Goal: Information Seeking & Learning: Check status

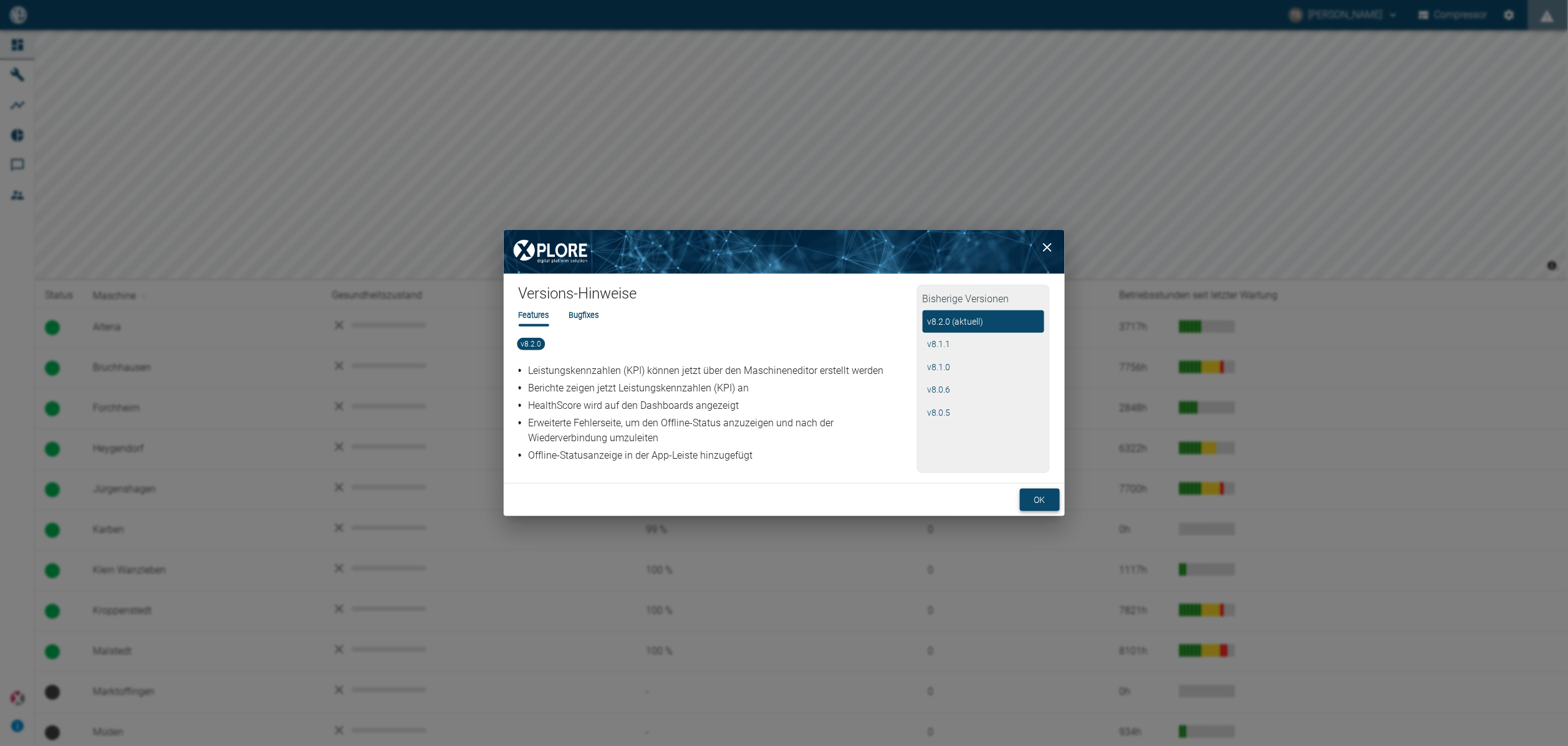
click at [1026, 488] on button "ok" at bounding box center [1040, 500] width 40 height 23
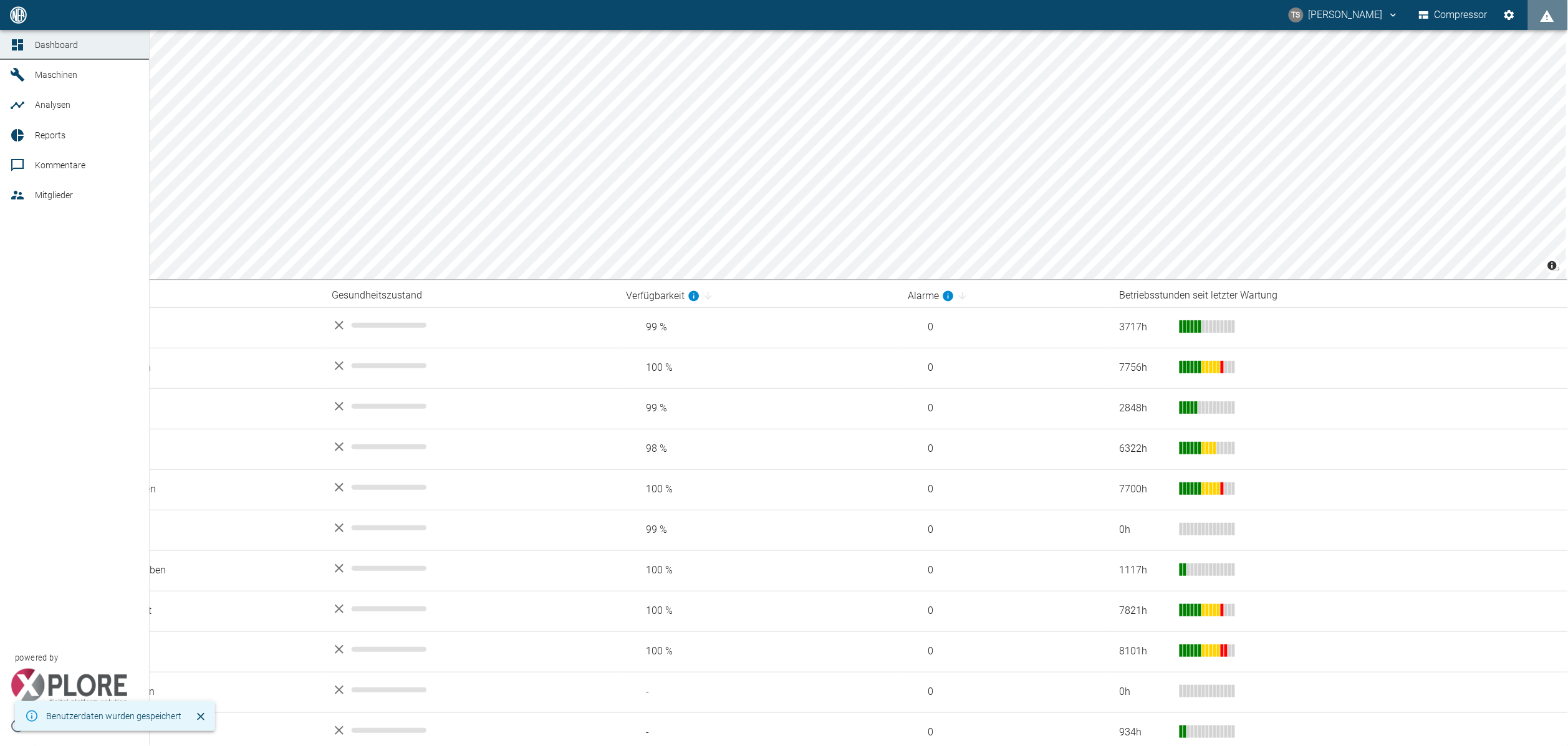
click at [55, 86] on link "Maschinen" at bounding box center [74, 74] width 149 height 30
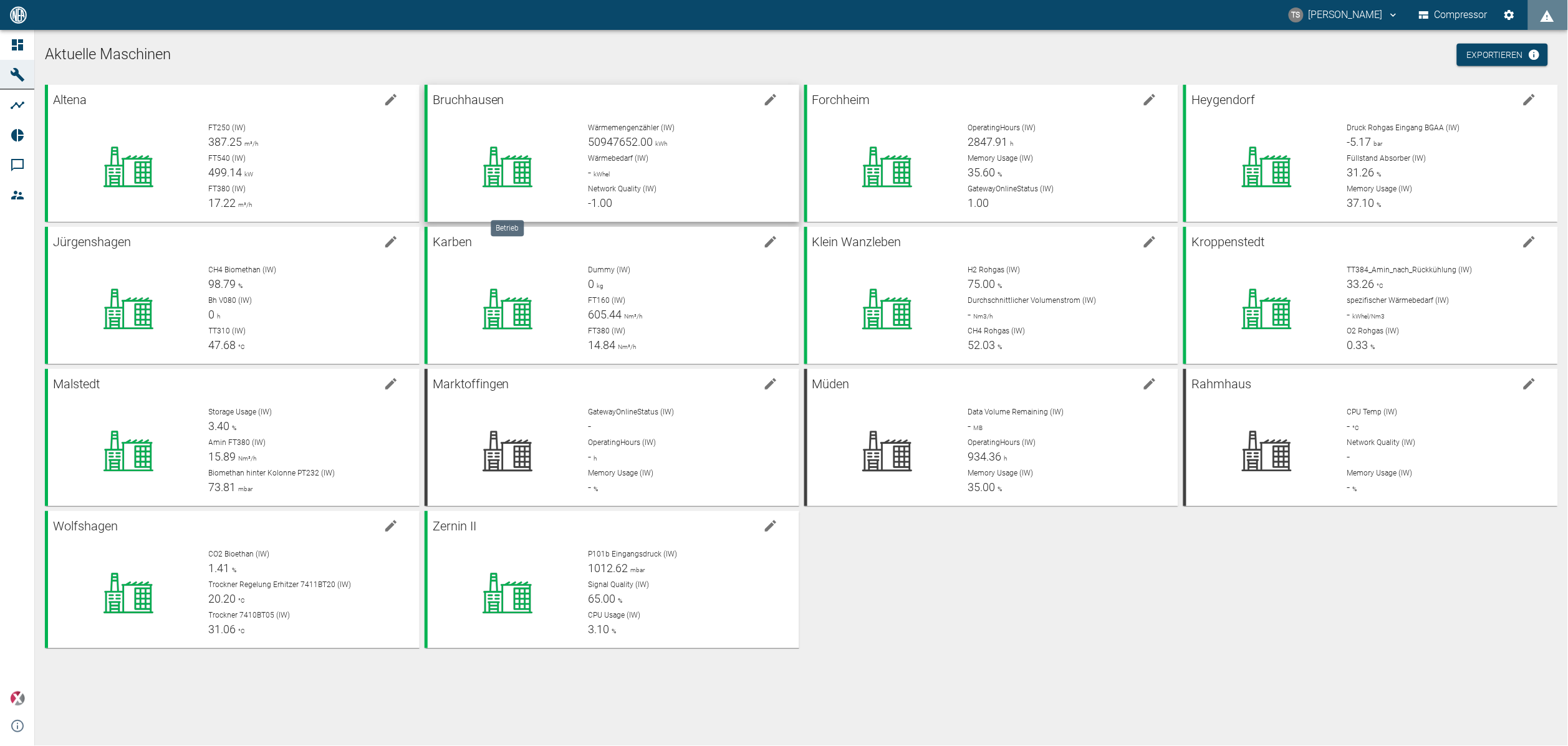
click at [520, 145] on icon at bounding box center [508, 166] width 112 height 50
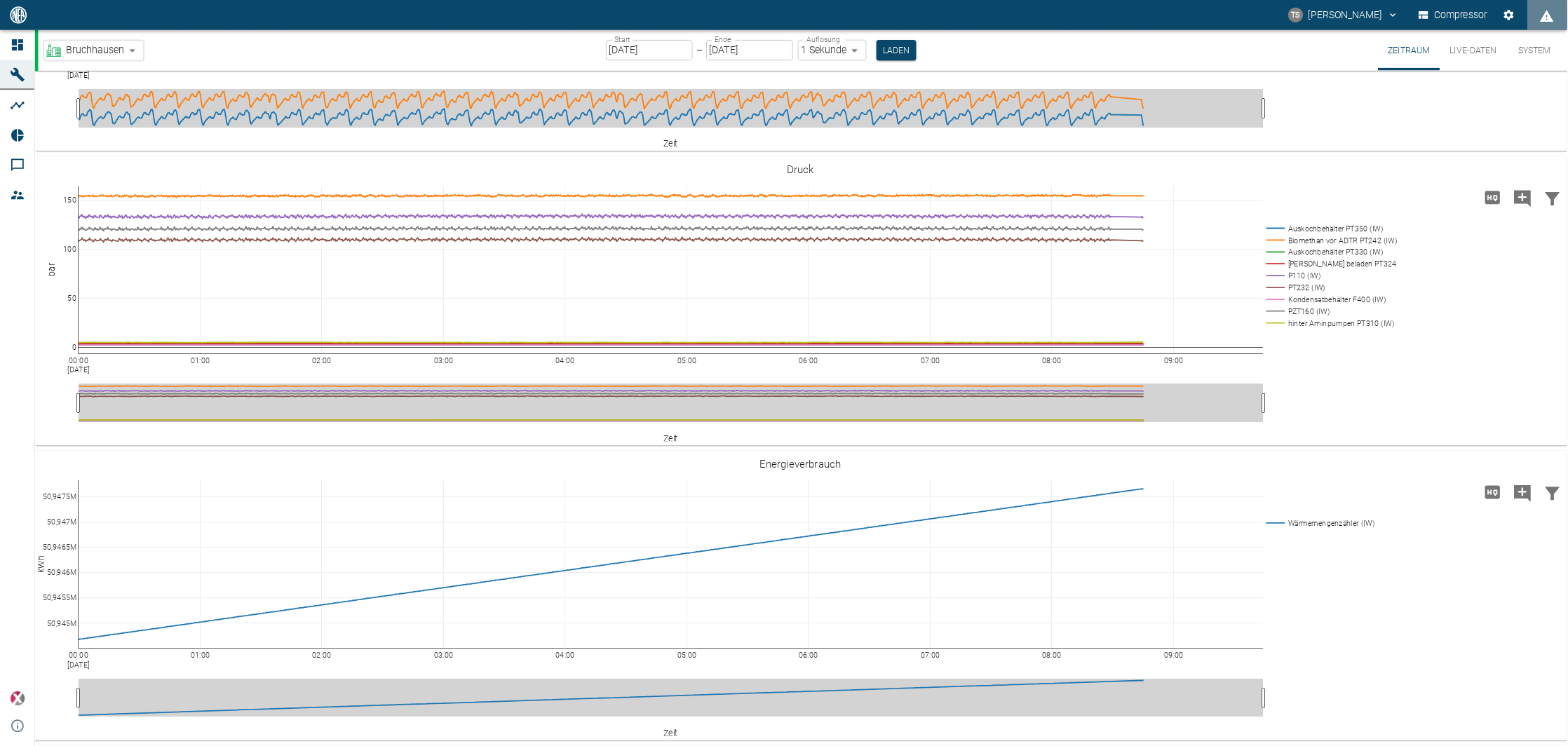
scroll to position [842, 0]
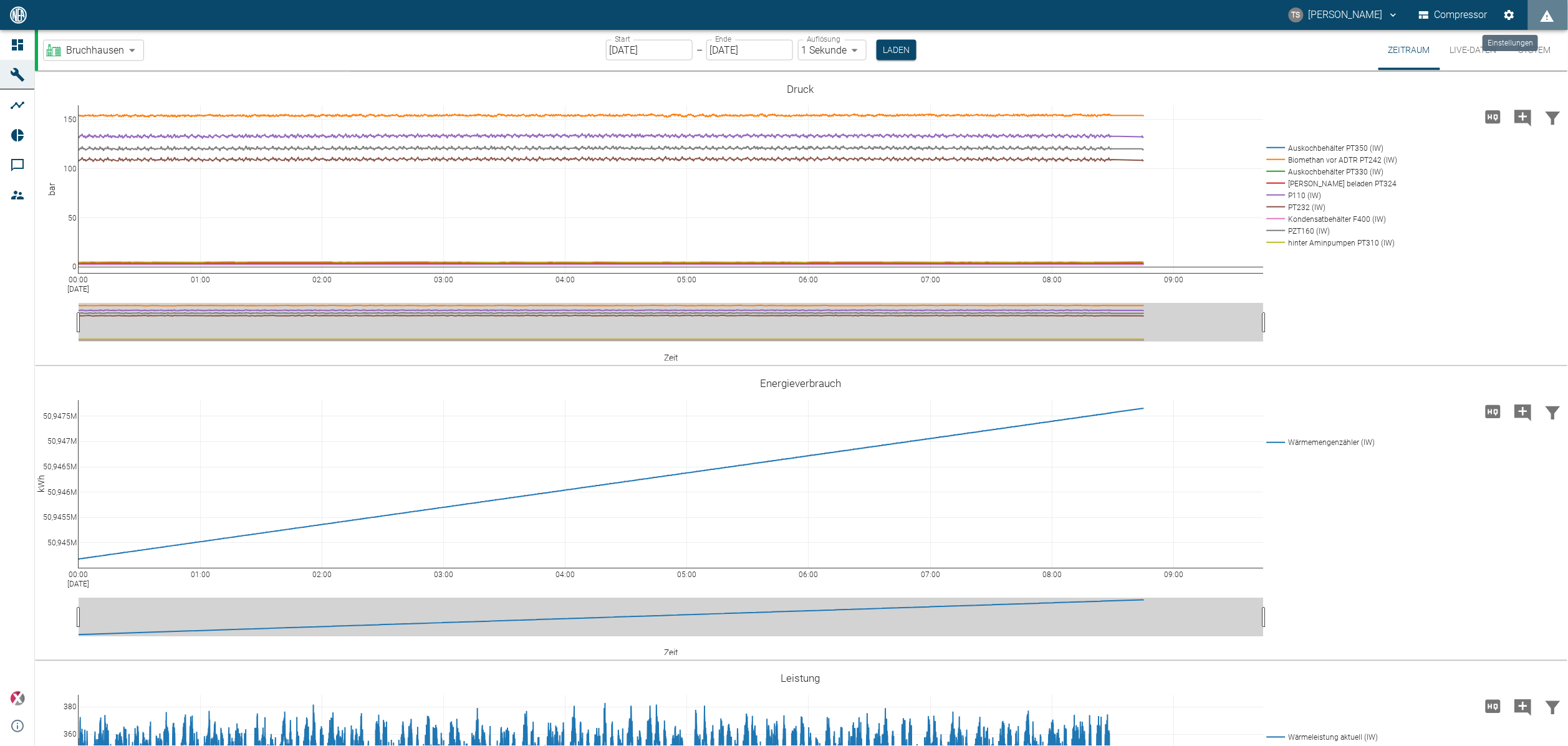
click at [1511, 16] on icon "Einstellungen" at bounding box center [1509, 15] width 13 height 13
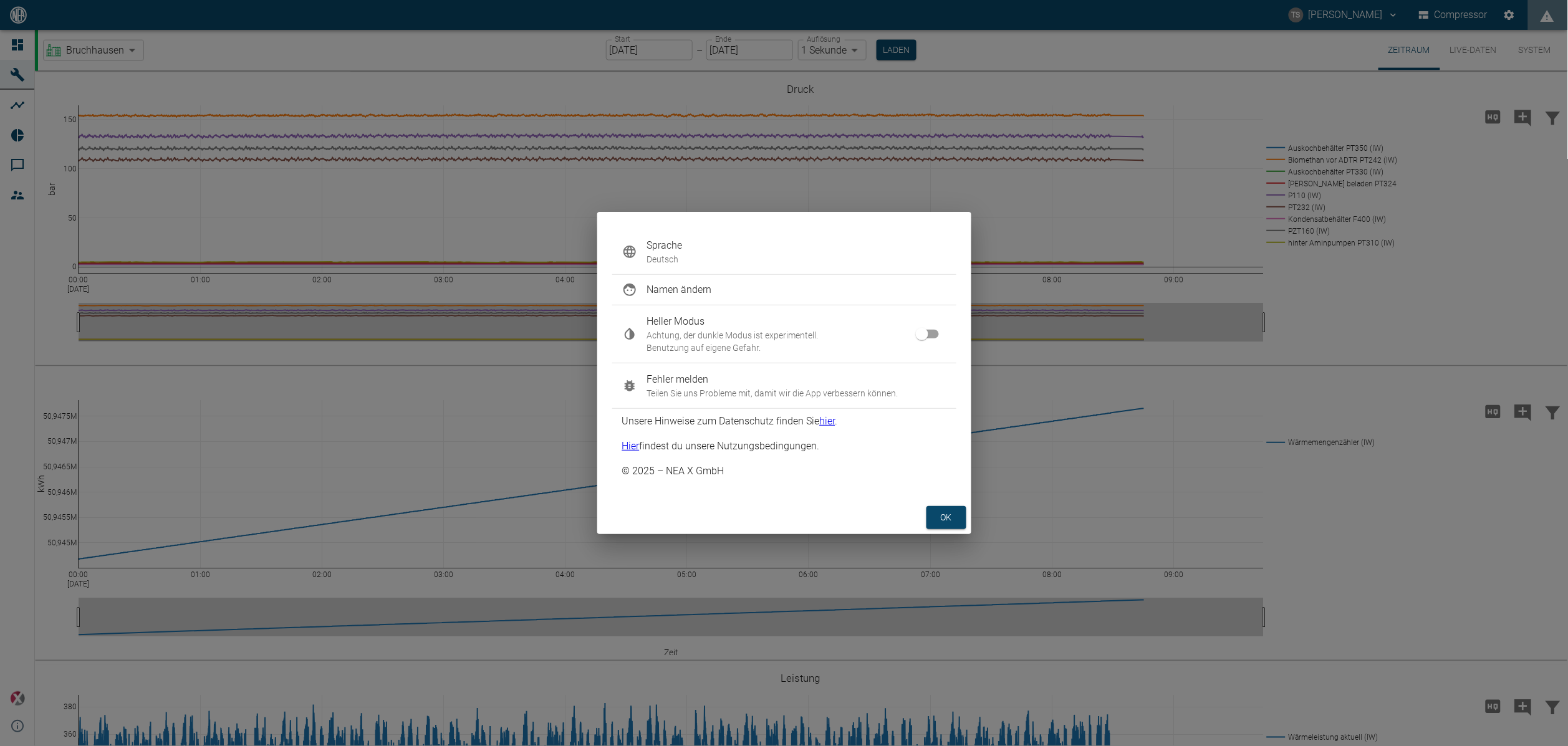
click at [950, 516] on button "ok" at bounding box center [946, 517] width 40 height 23
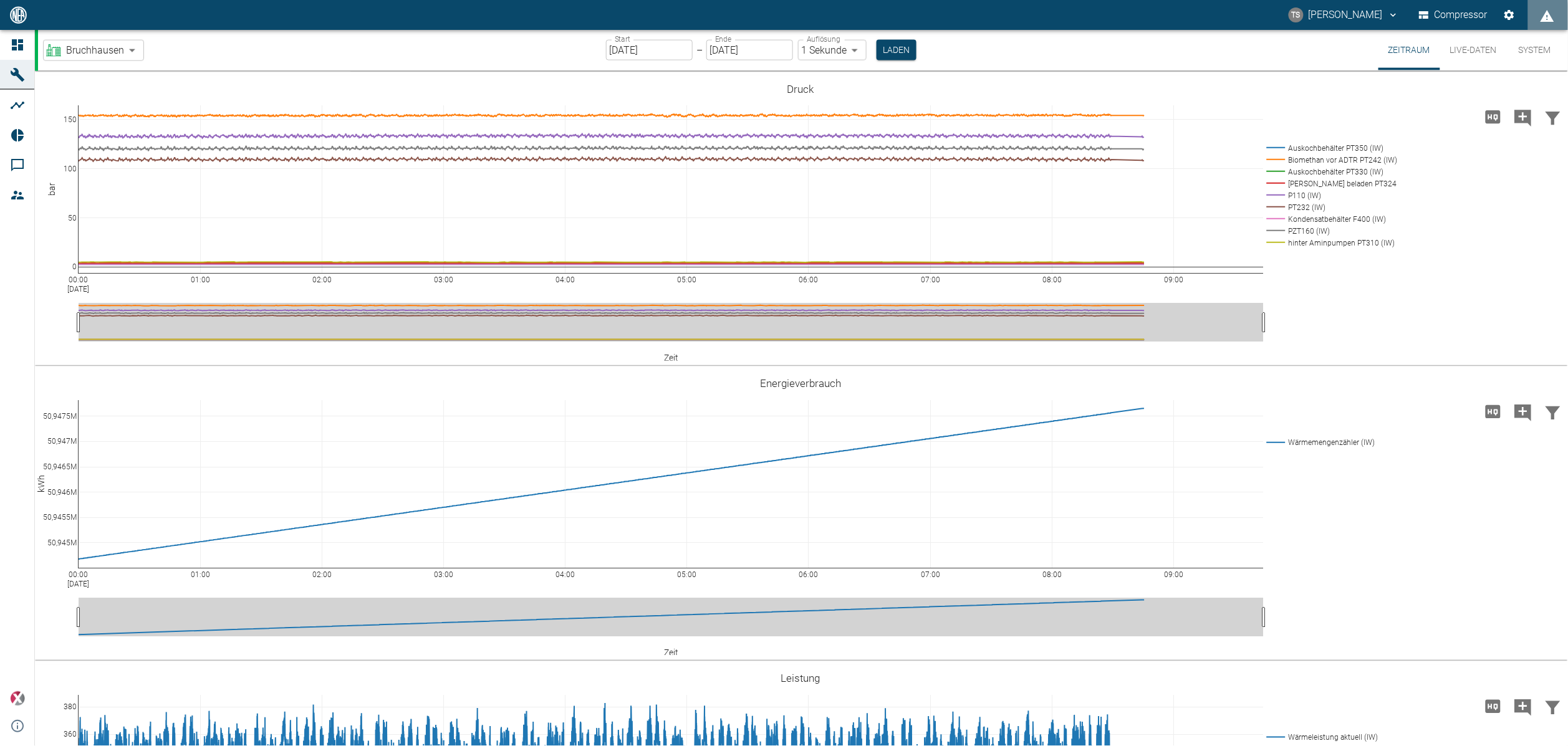
click at [938, 520] on div "00:00 [DATE] 01:00 02:00 03:00 04:00 05:00 06:00 07:00 08:00 09:00 50,945M 50,9…" at bounding box center [800, 515] width 1531 height 280
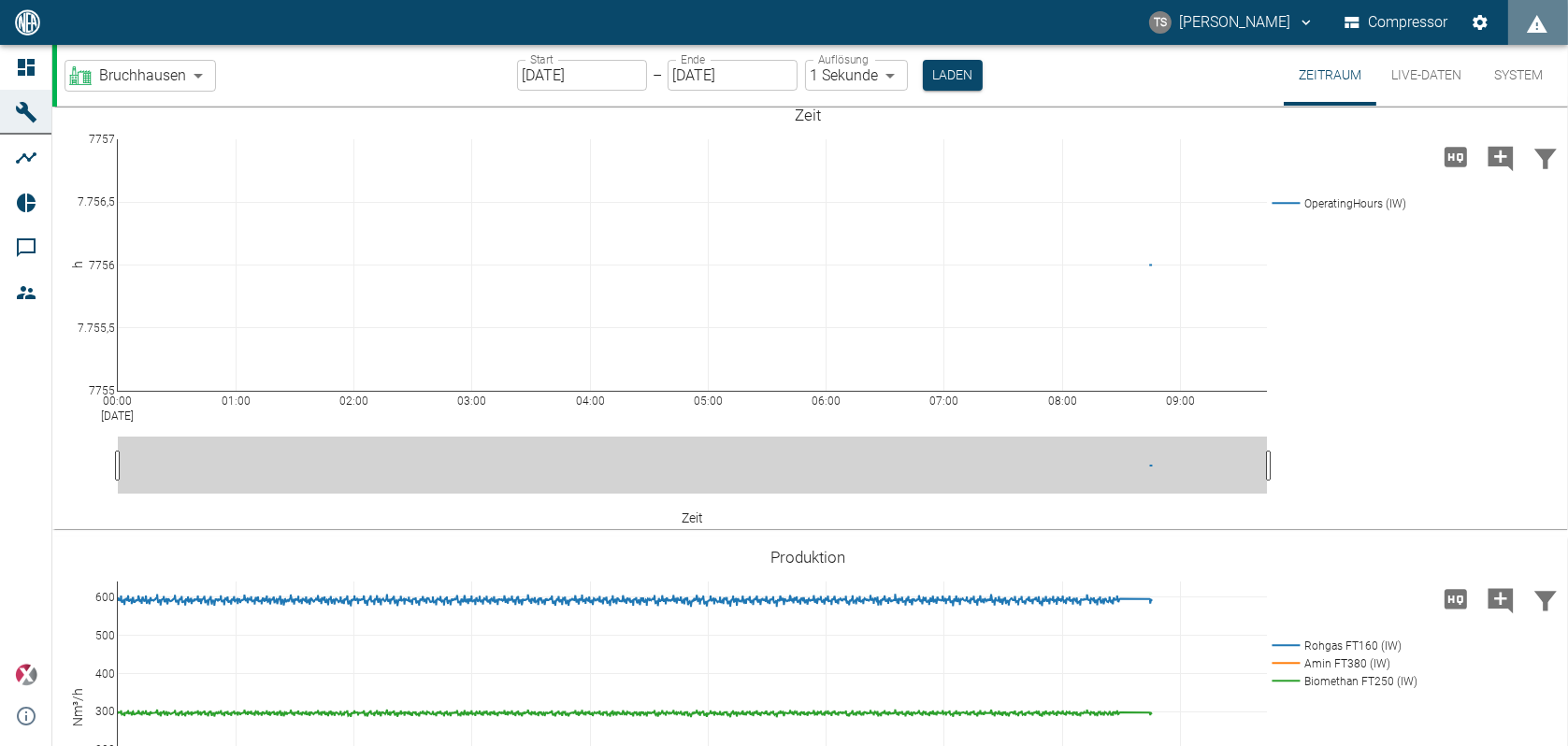
scroll to position [0, 0]
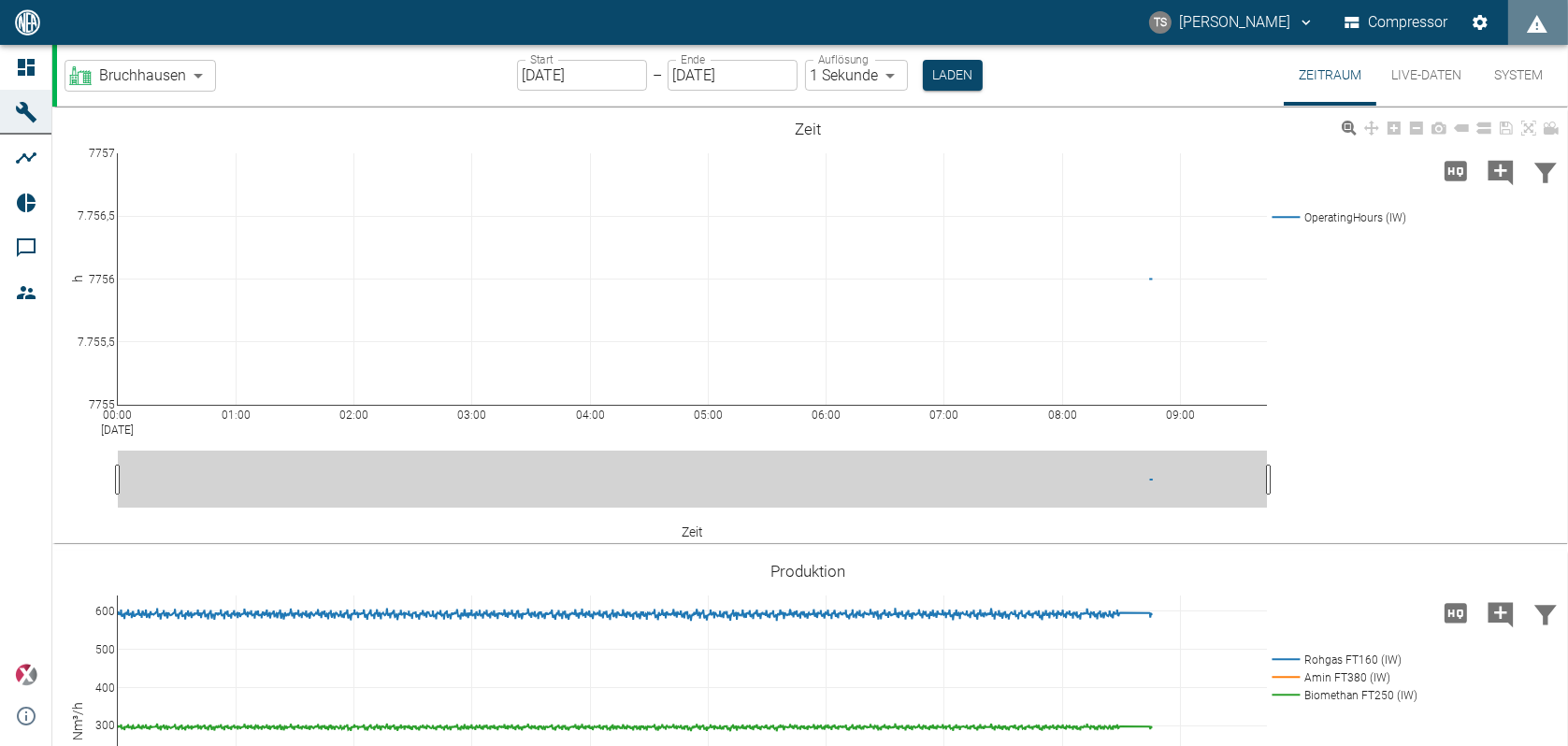
click at [1454, 282] on div "00:00 [DATE] 01:00 02:00 03:00 04:00 05:00 06:00 07:00 08:00 09:00 7755 7.755,5…" at bounding box center [807, 326] width 1511 height 421
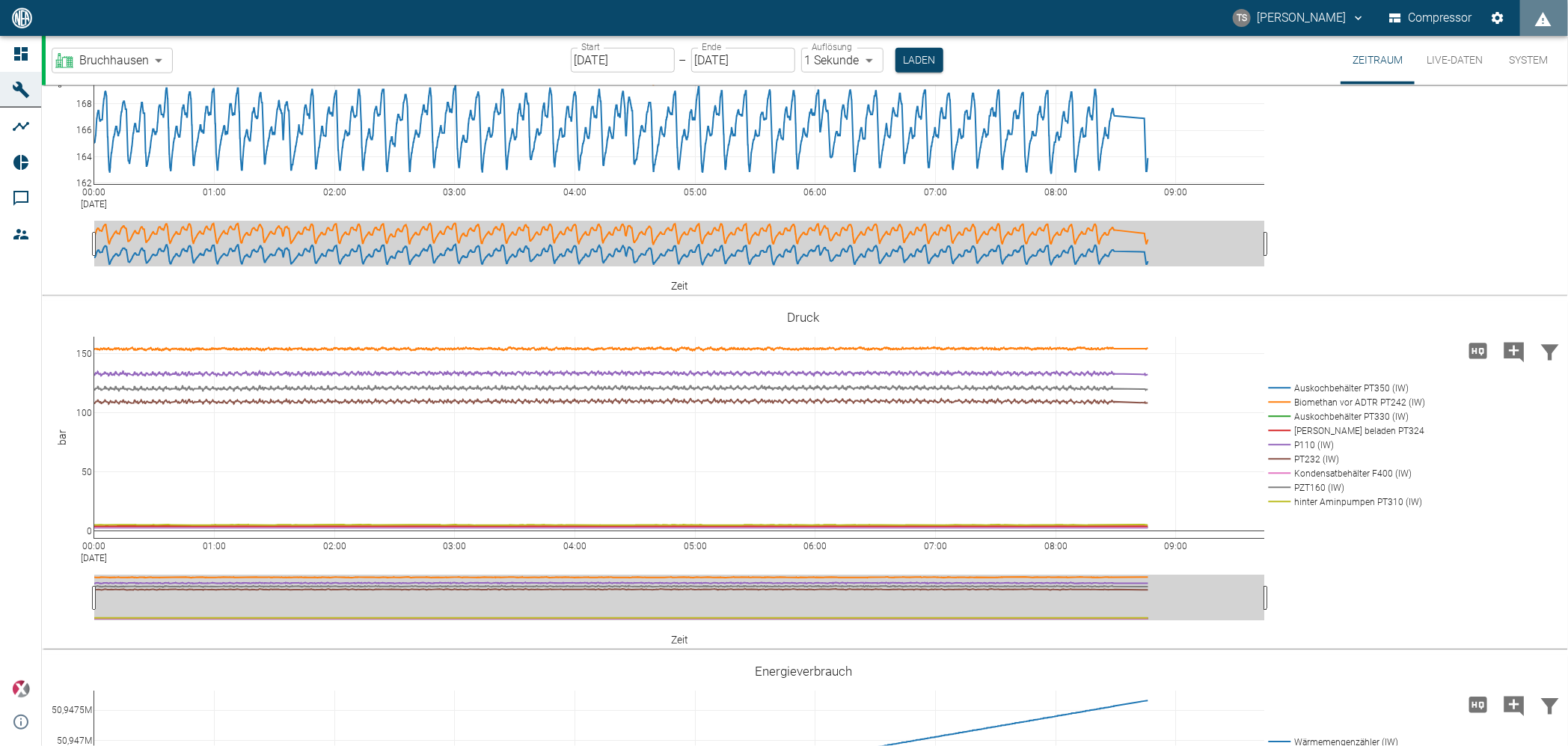
scroll to position [935, 0]
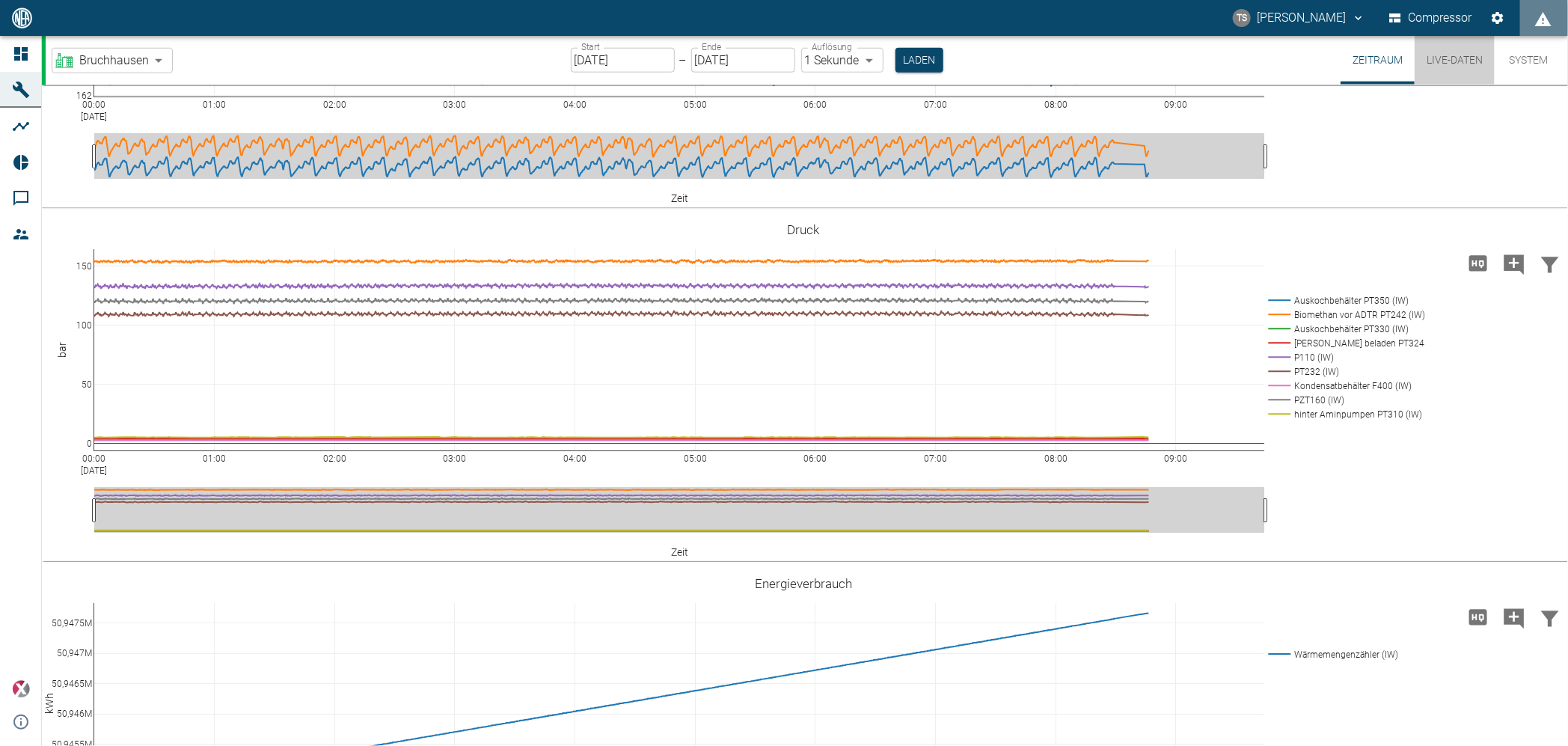
click at [1254, 67] on button "Live-Daten" at bounding box center [1455, 60] width 80 height 48
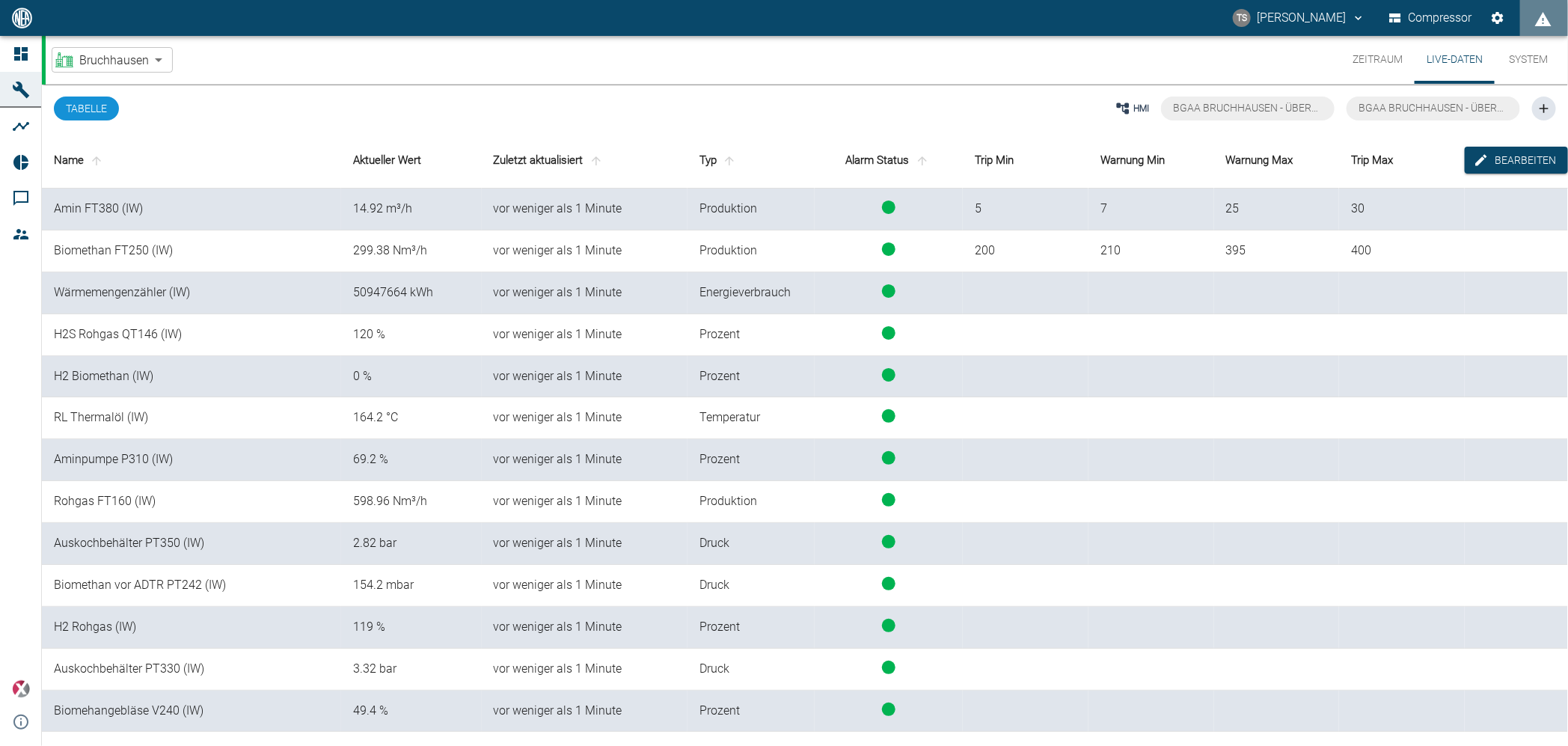
click at [88, 108] on button "Tabelle" at bounding box center [86, 109] width 65 height 24
click at [1254, 56] on button "System" at bounding box center [1528, 59] width 67 height 48
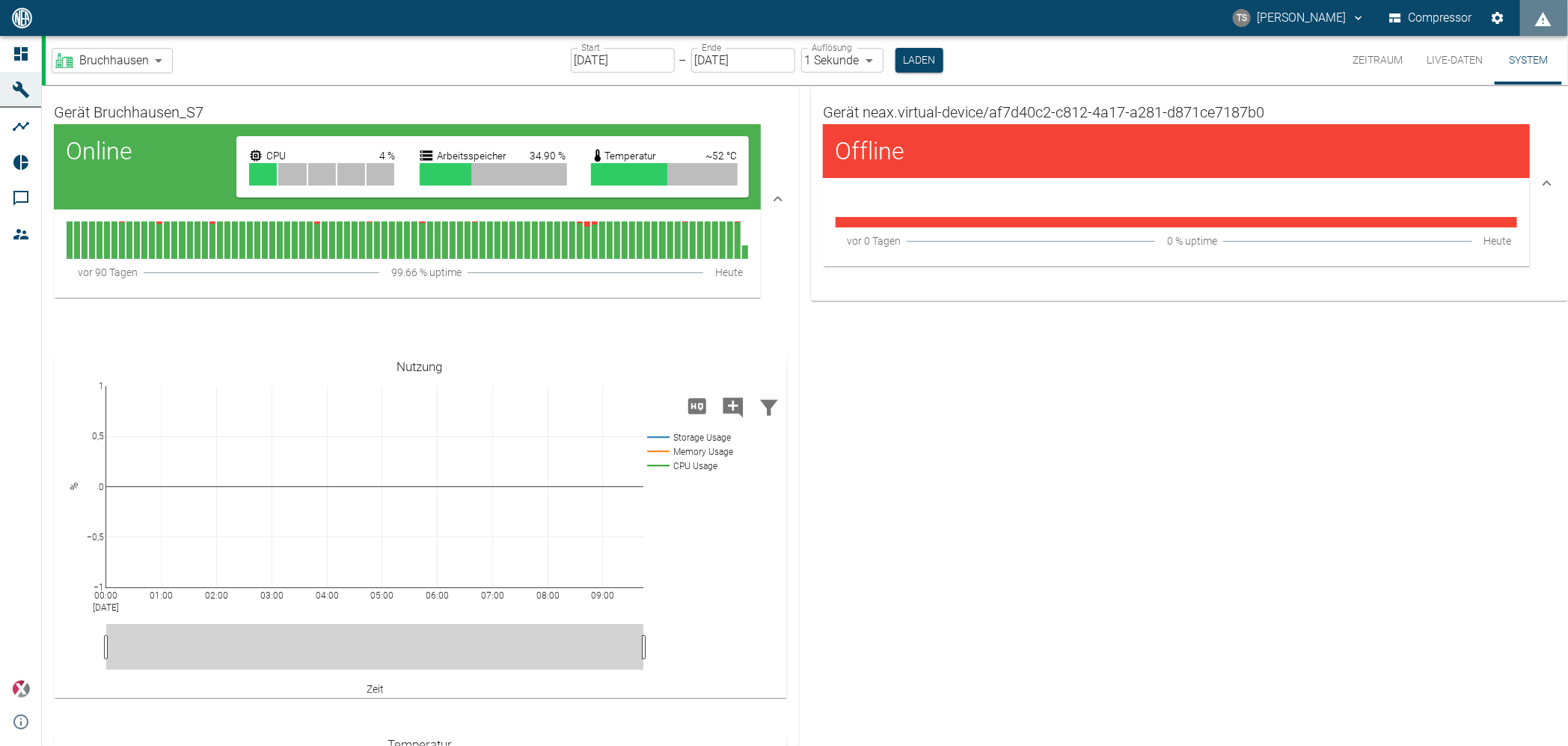
click at [1254, 64] on button "Zeitraum" at bounding box center [1377, 60] width 74 height 48
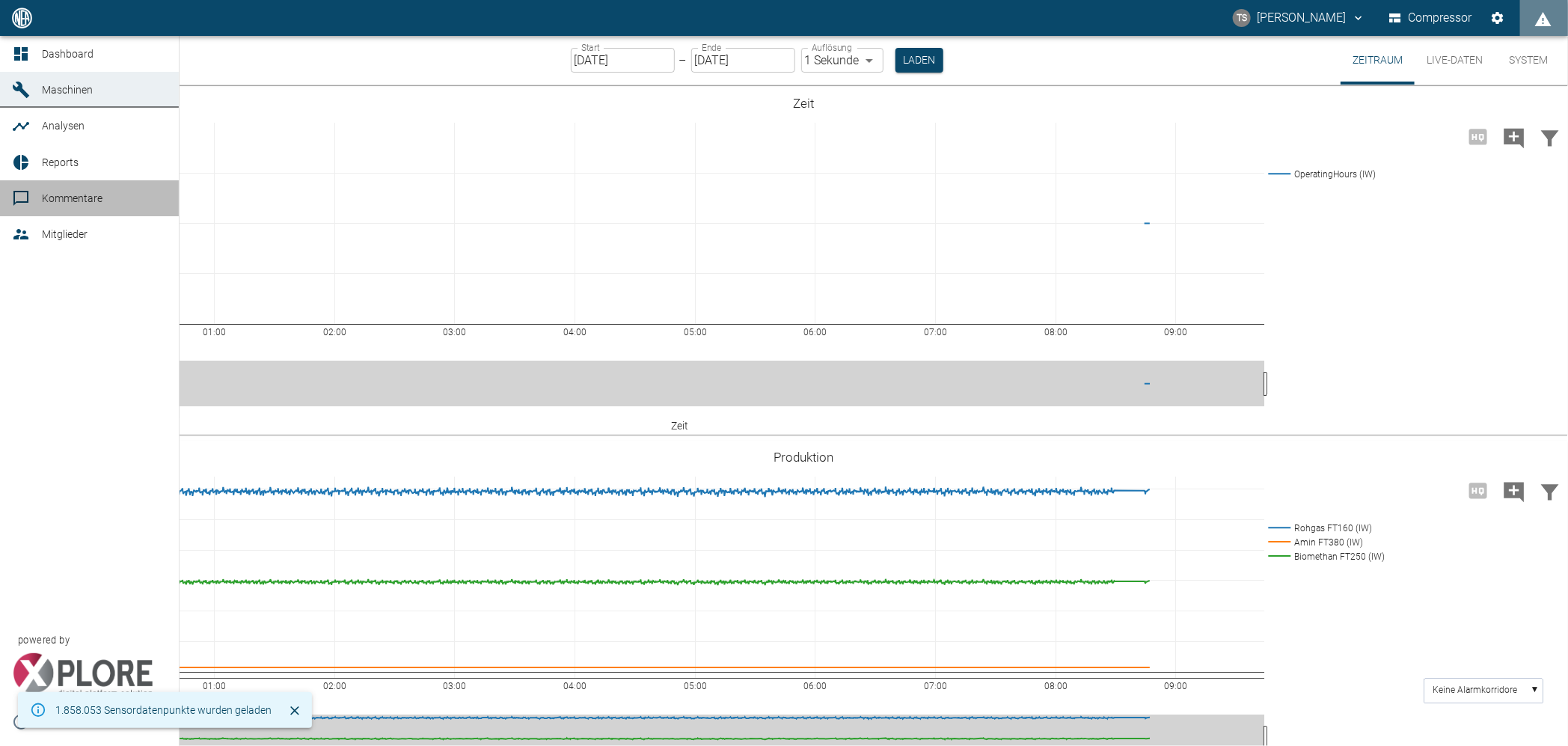
click at [51, 198] on span "Kommentare" at bounding box center [72, 198] width 61 height 12
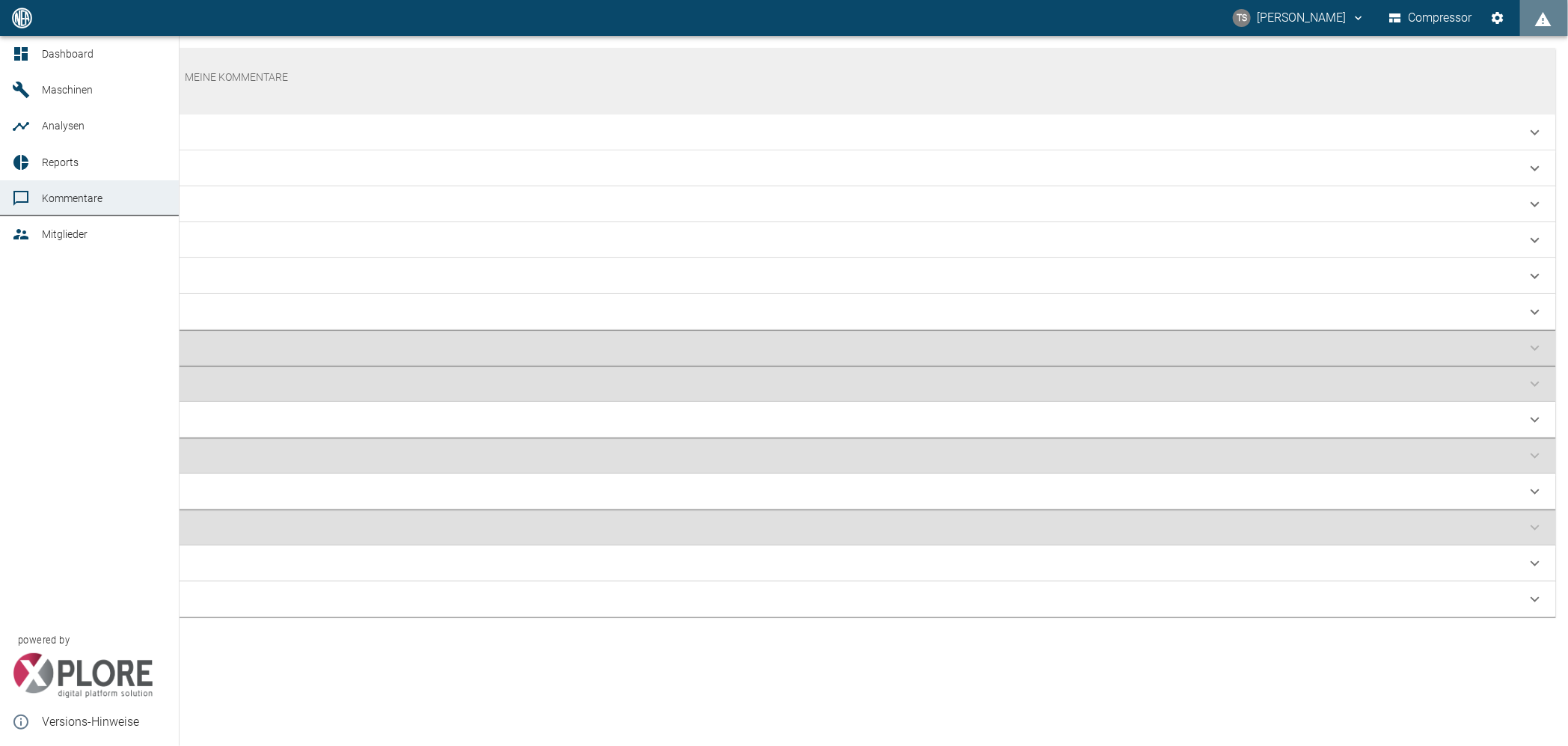
click at [66, 167] on span "Reports" at bounding box center [60, 163] width 36 height 12
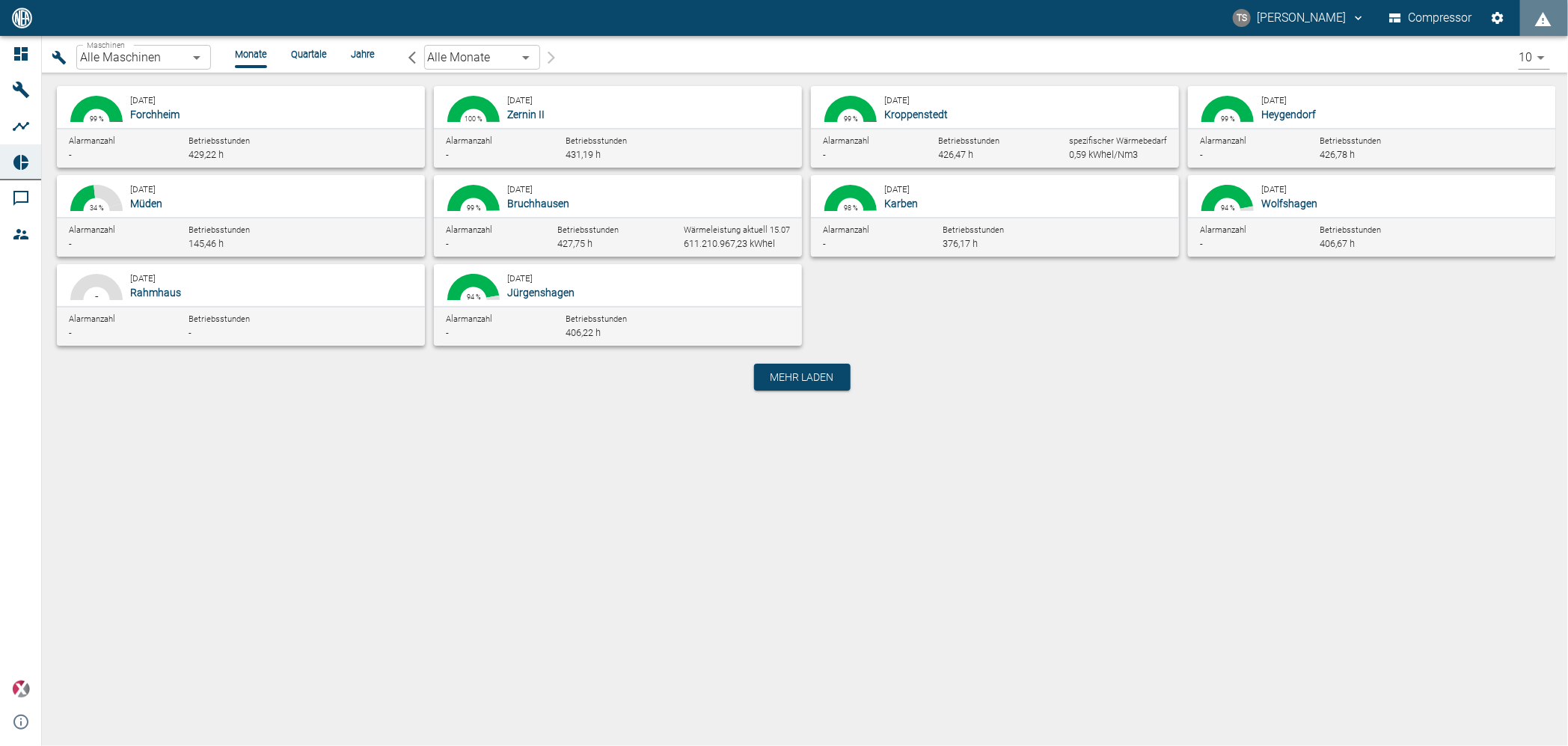
click at [237, 187] on div "August 2025 Müden" at bounding box center [275, 196] width 289 height 30
type input "bf8c477b-1ba4-4cd0-b87e-471543248d49"
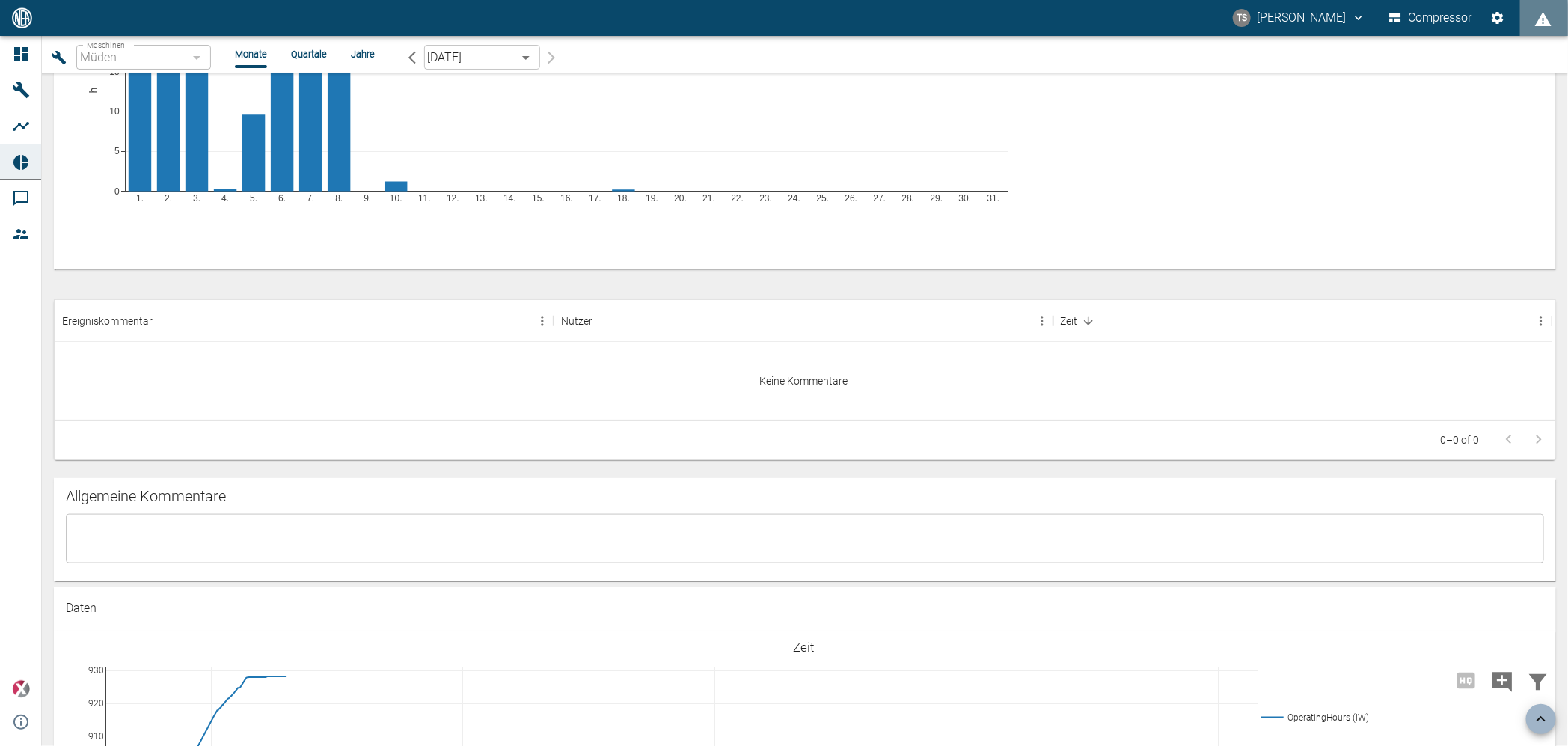
scroll to position [935, 0]
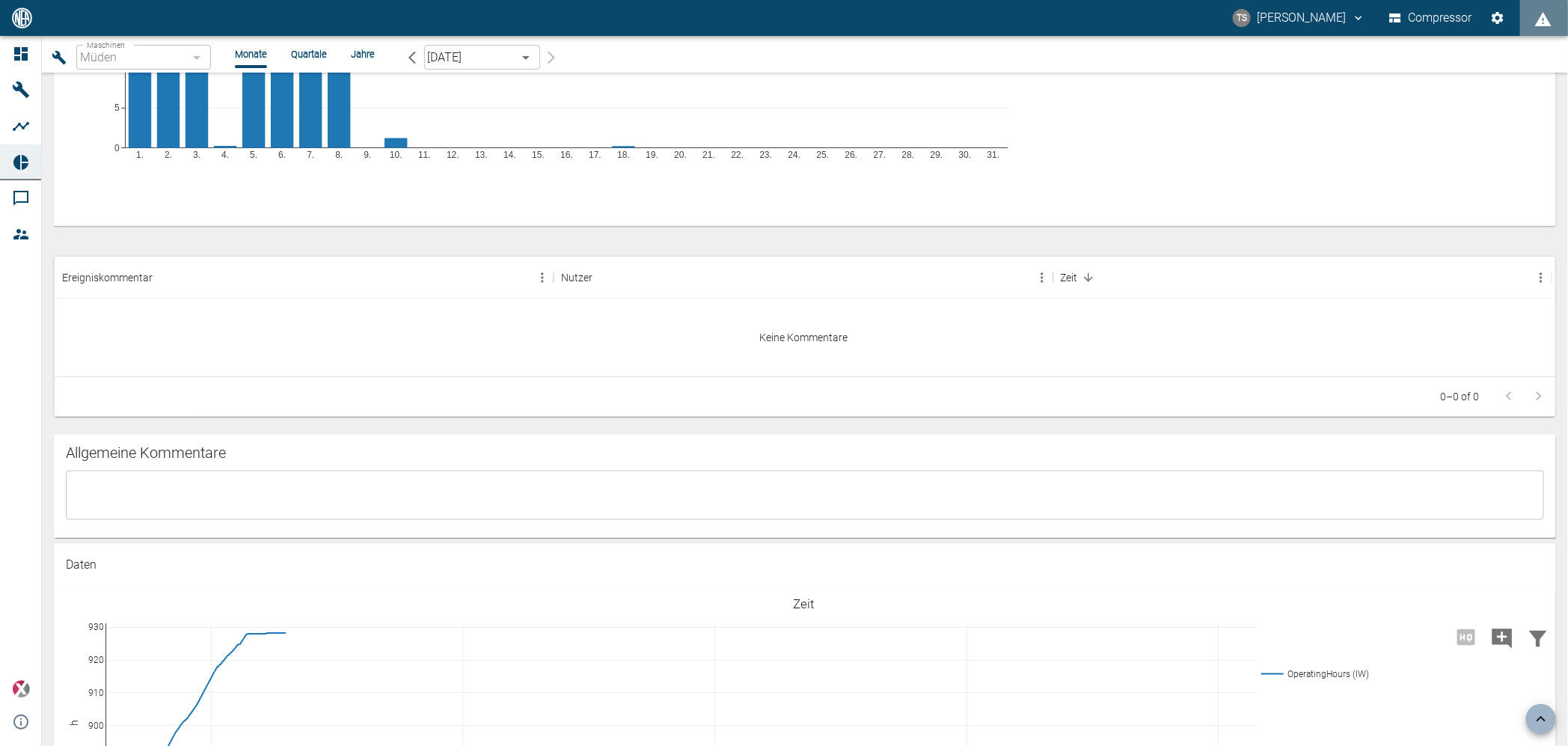
click at [813, 331] on div "Keine Kommentare" at bounding box center [803, 337] width 1498 height 78
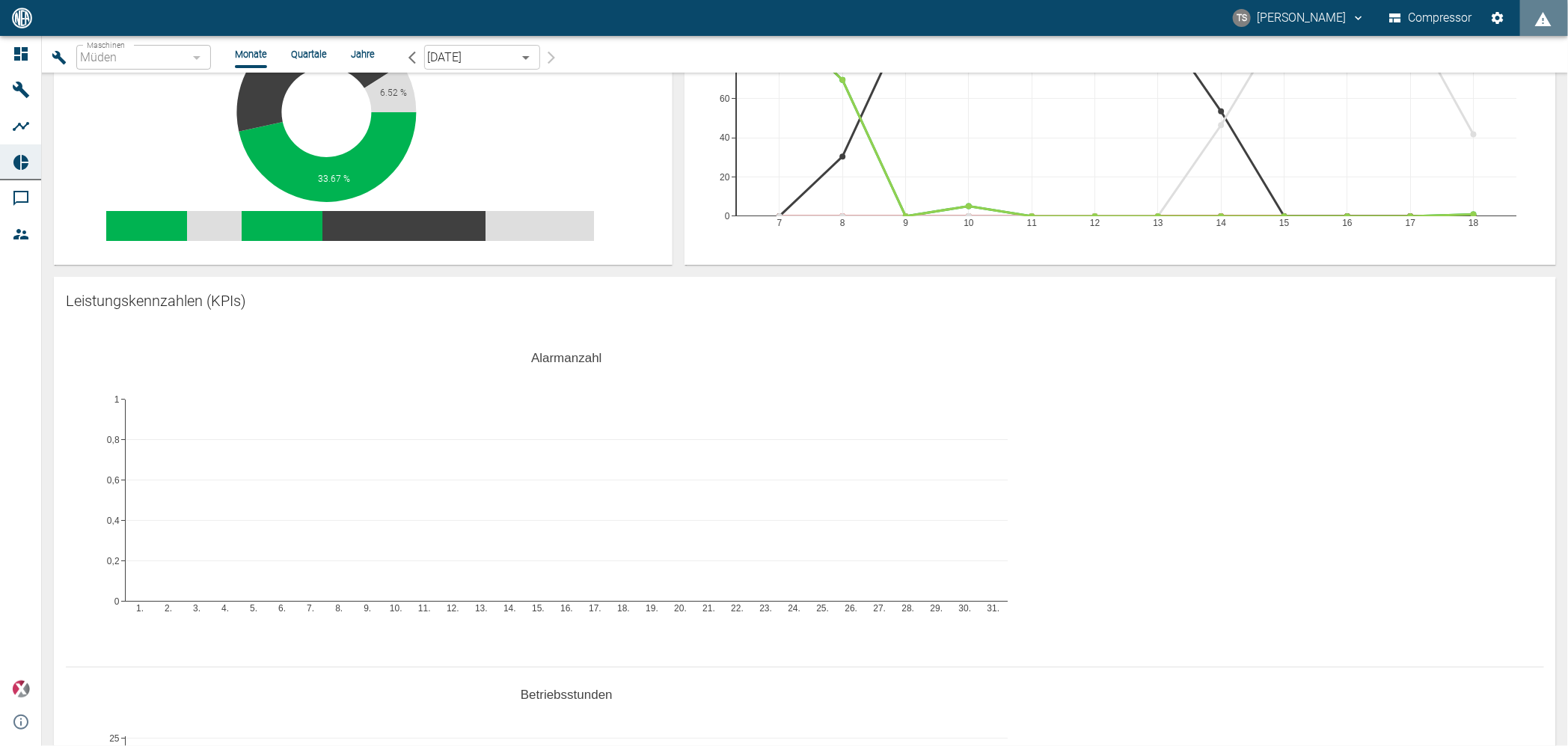
scroll to position [0, 0]
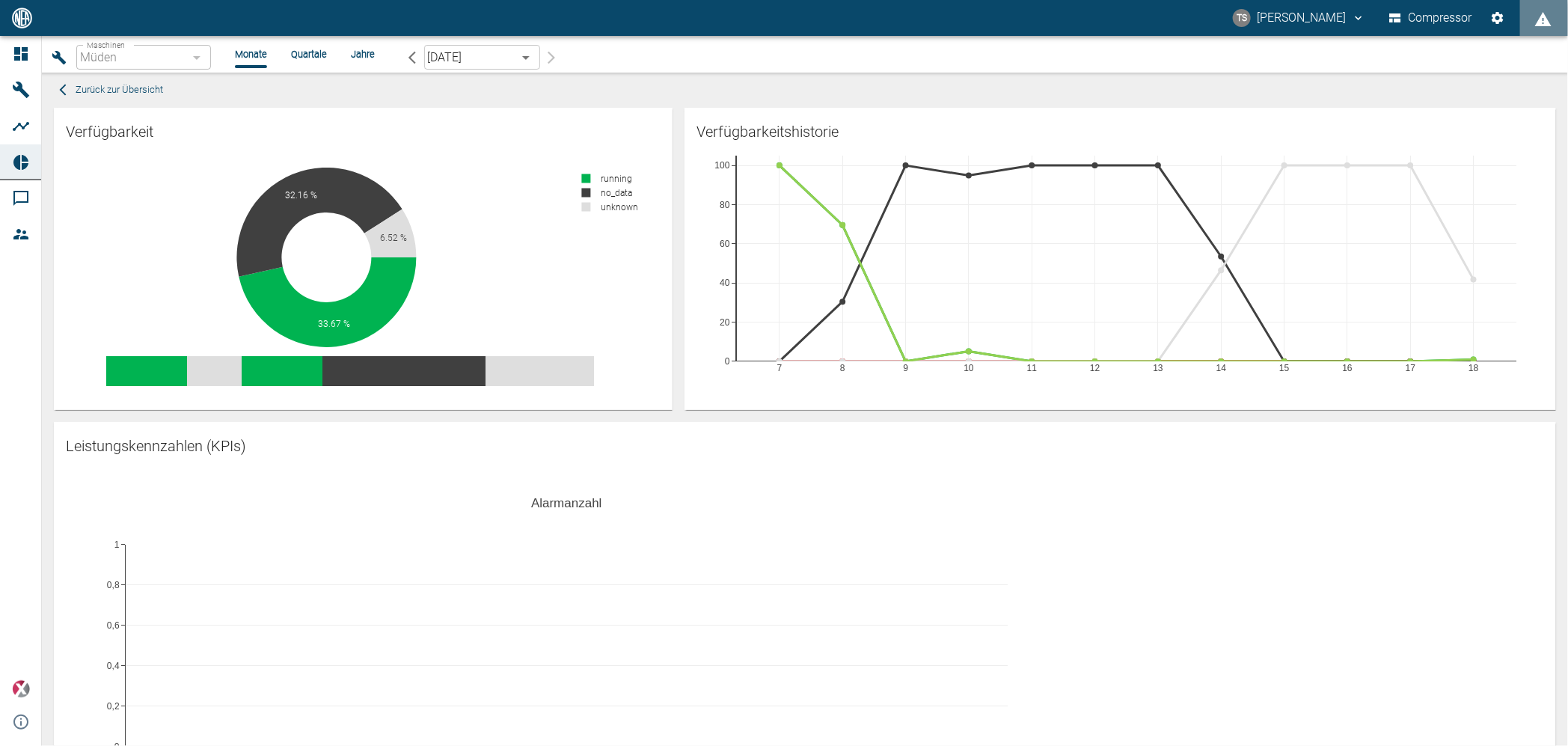
click at [313, 52] on li "Quartale" at bounding box center [309, 54] width 36 height 14
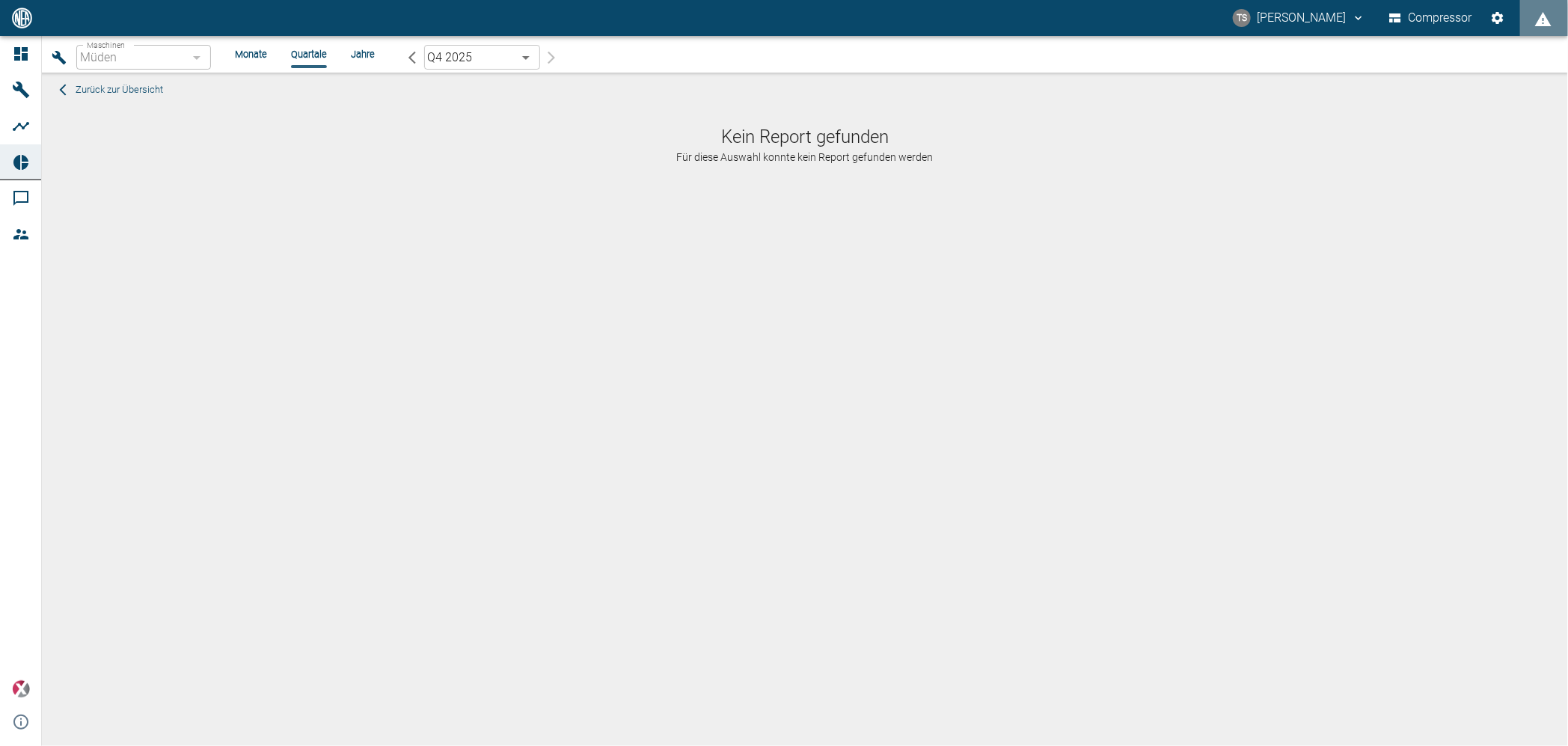
click at [356, 58] on li "Jahre" at bounding box center [363, 54] width 24 height 14
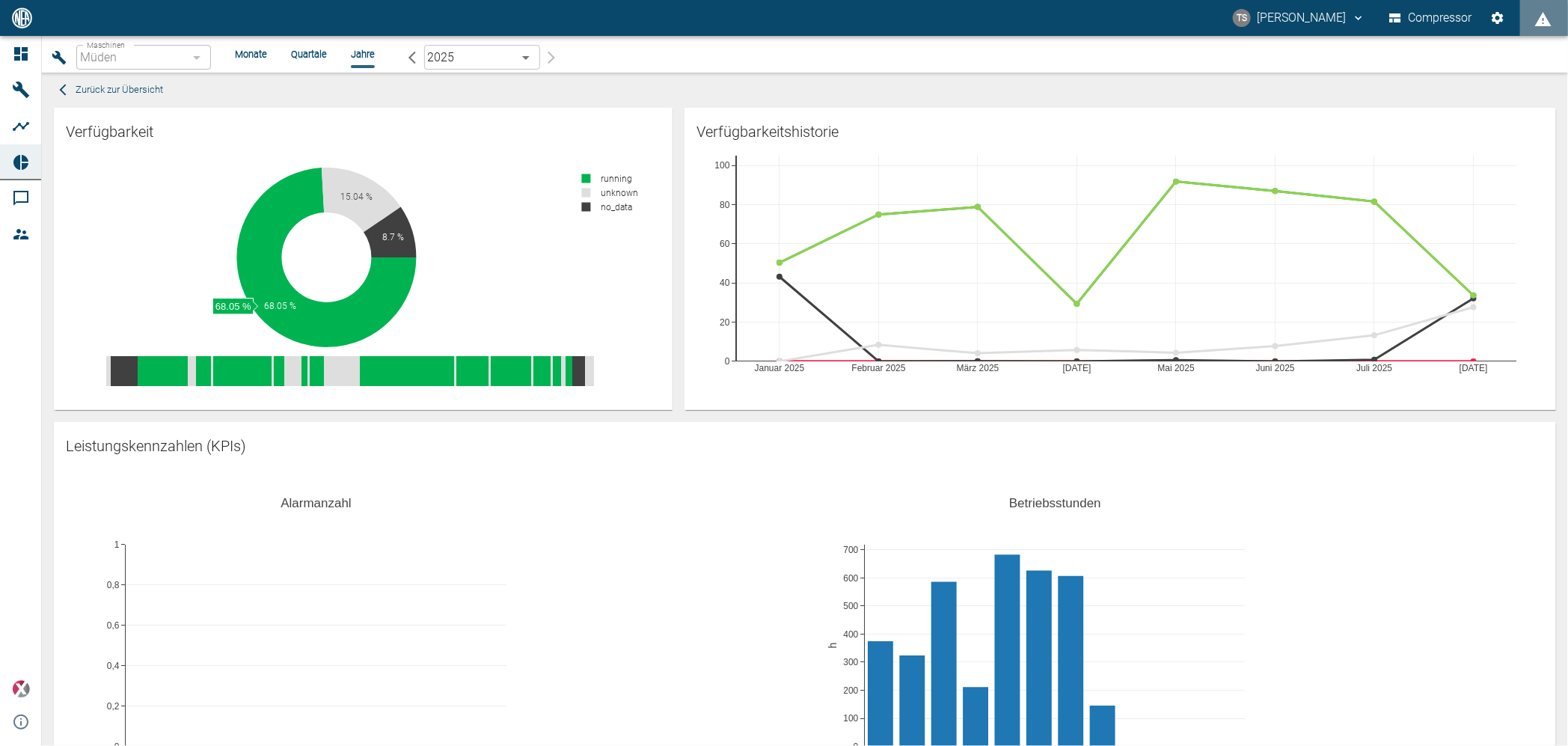
click at [241, 54] on li "Monate" at bounding box center [251, 54] width 33 height 14
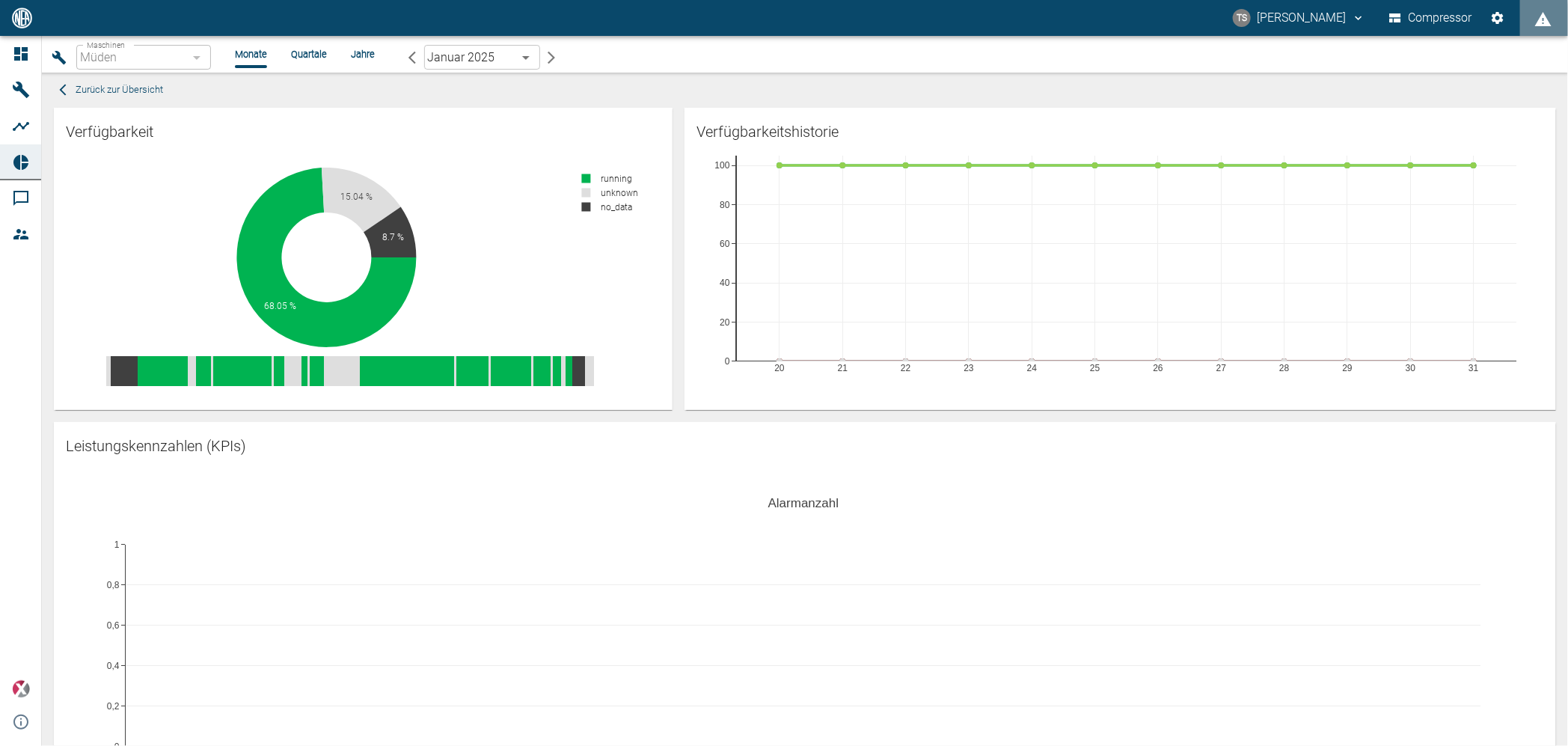
click at [171, 54] on div "Müden" at bounding box center [144, 57] width 135 height 25
click at [200, 57] on div "Müden" at bounding box center [144, 57] width 135 height 25
click at [517, 63] on body "TS Timo Streitbürger Compressor Dashboard Maschinen Analysen Reports Kommentare…" at bounding box center [784, 373] width 1568 height 746
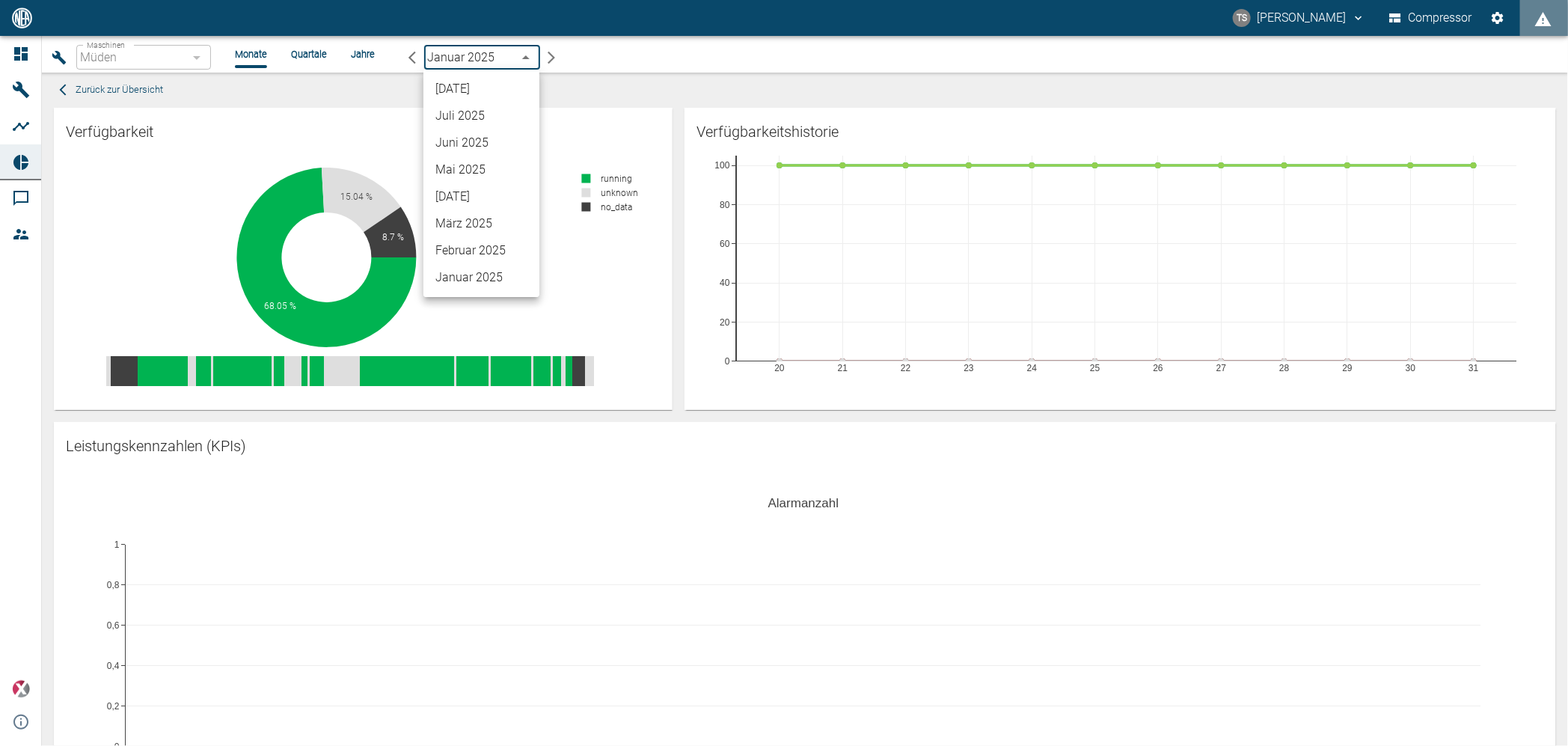
click at [467, 90] on li "August 2025" at bounding box center [481, 89] width 116 height 27
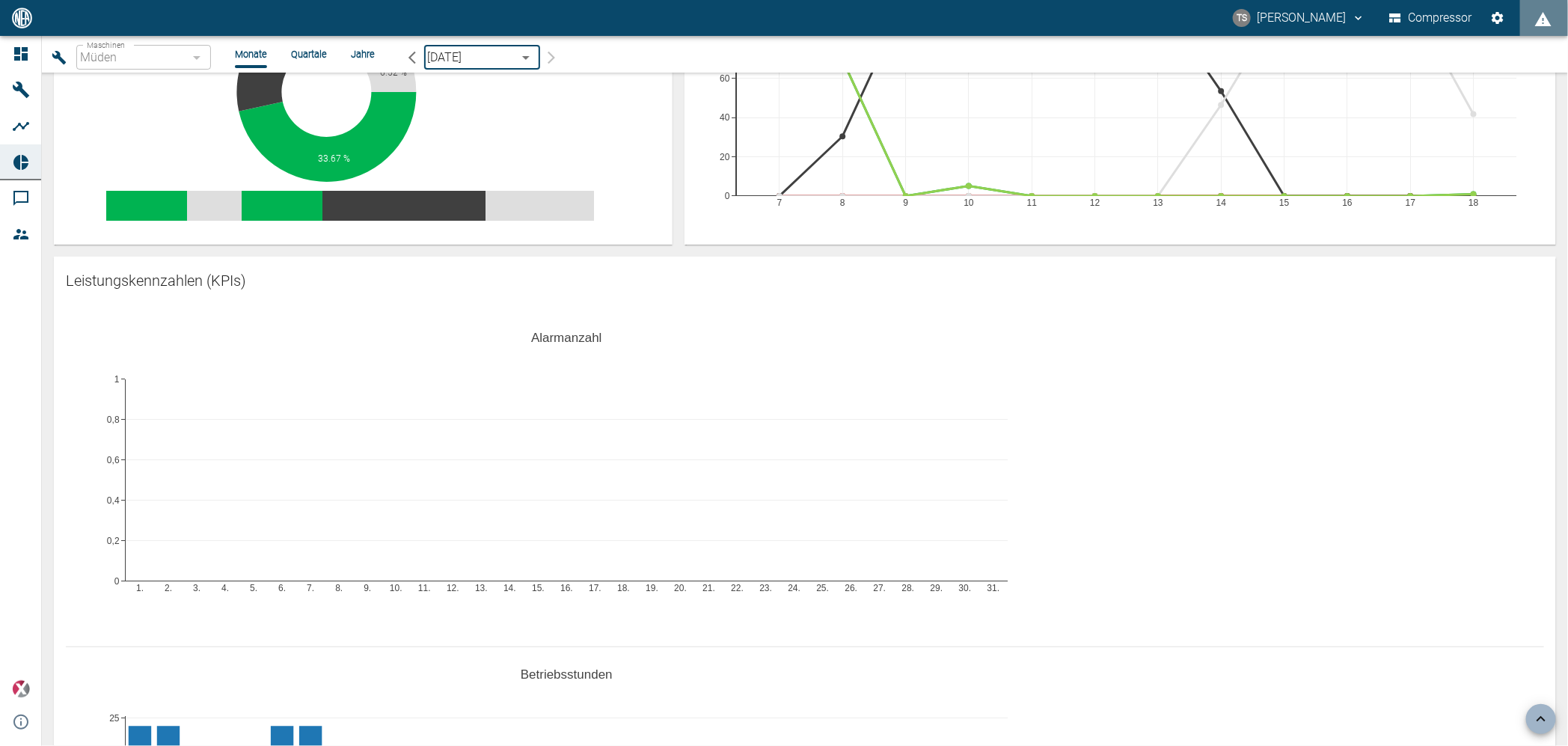
scroll to position [187, 0]
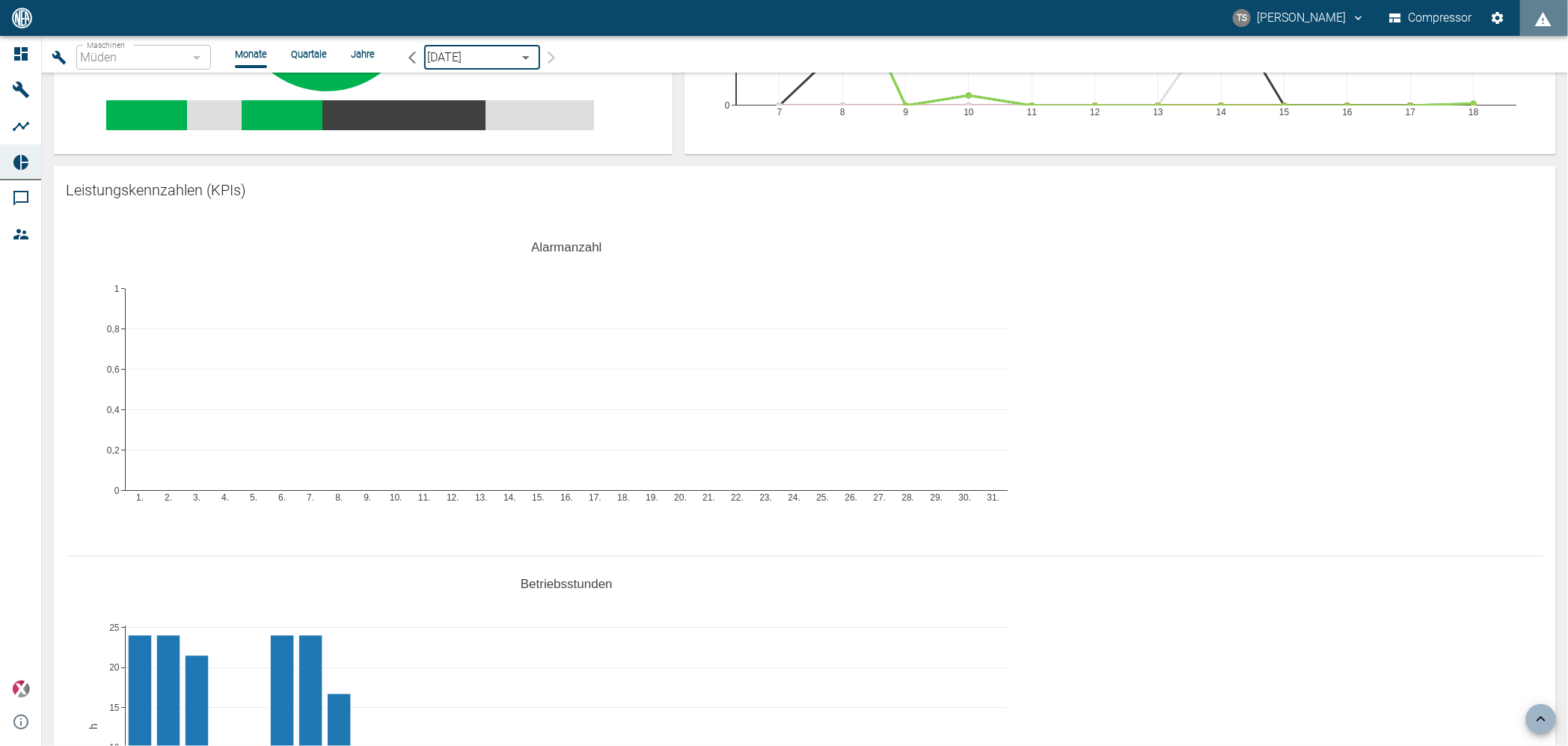
scroll to position [281, 0]
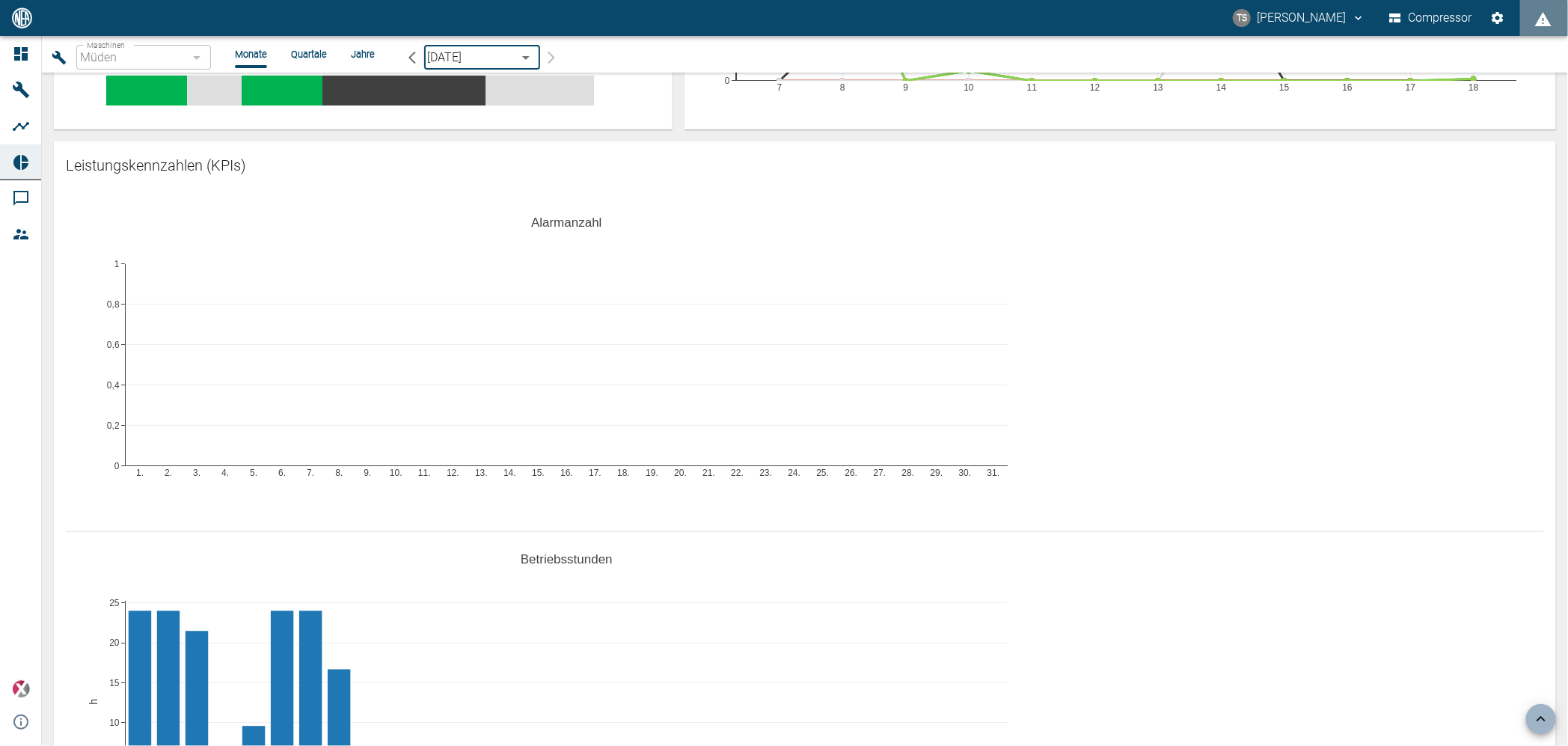
click at [1523, 189] on div "1. 2. 3. 4. 5. 6. 7. 8. 9. 10. 11. 12. 13. 14. 15. 16. 17. 18. 19. 20. 21. 22. …" at bounding box center [805, 357] width 1478 height 337
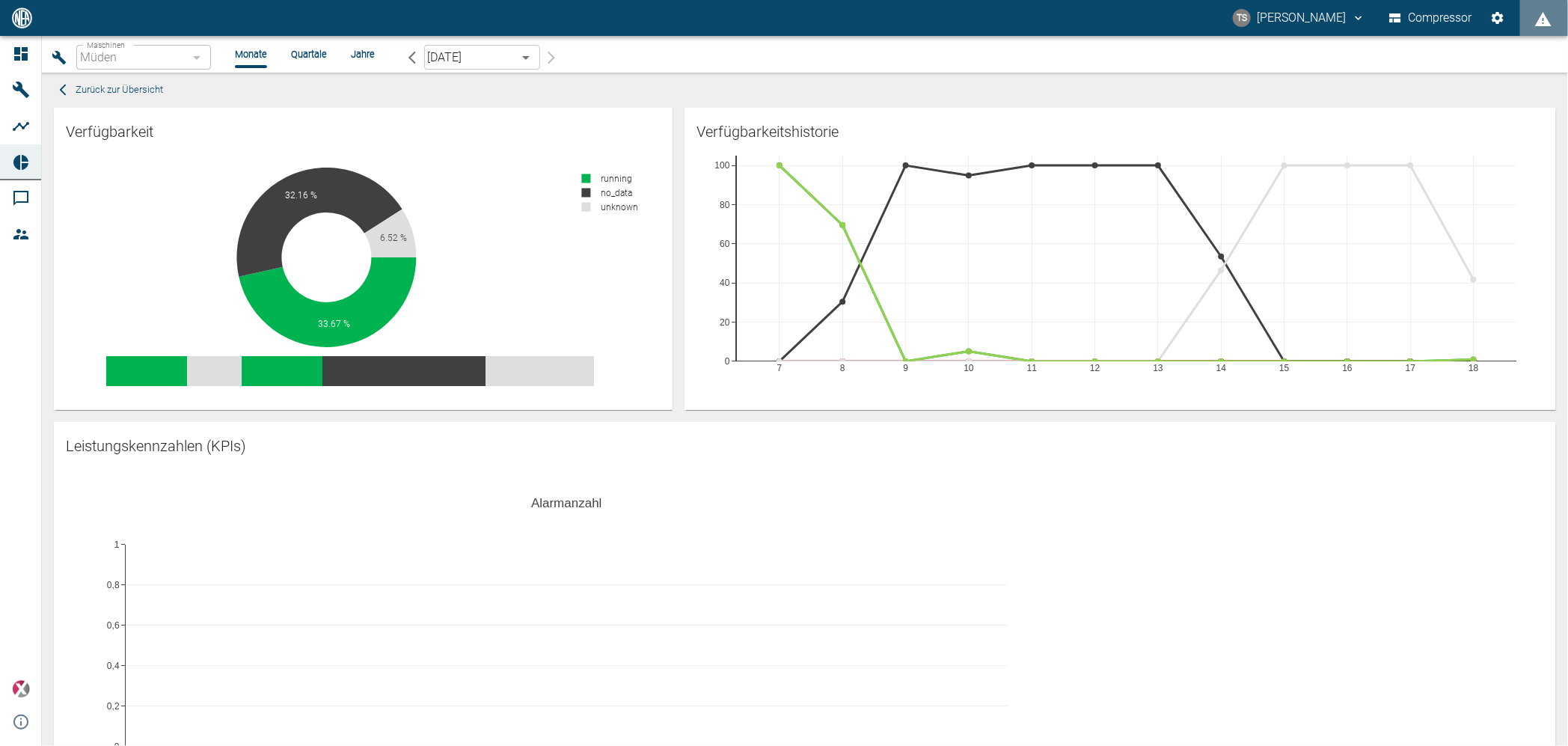
click at [113, 61] on div "Müden" at bounding box center [144, 57] width 135 height 25
click at [48, 53] on button "button" at bounding box center [59, 57] width 23 height 25
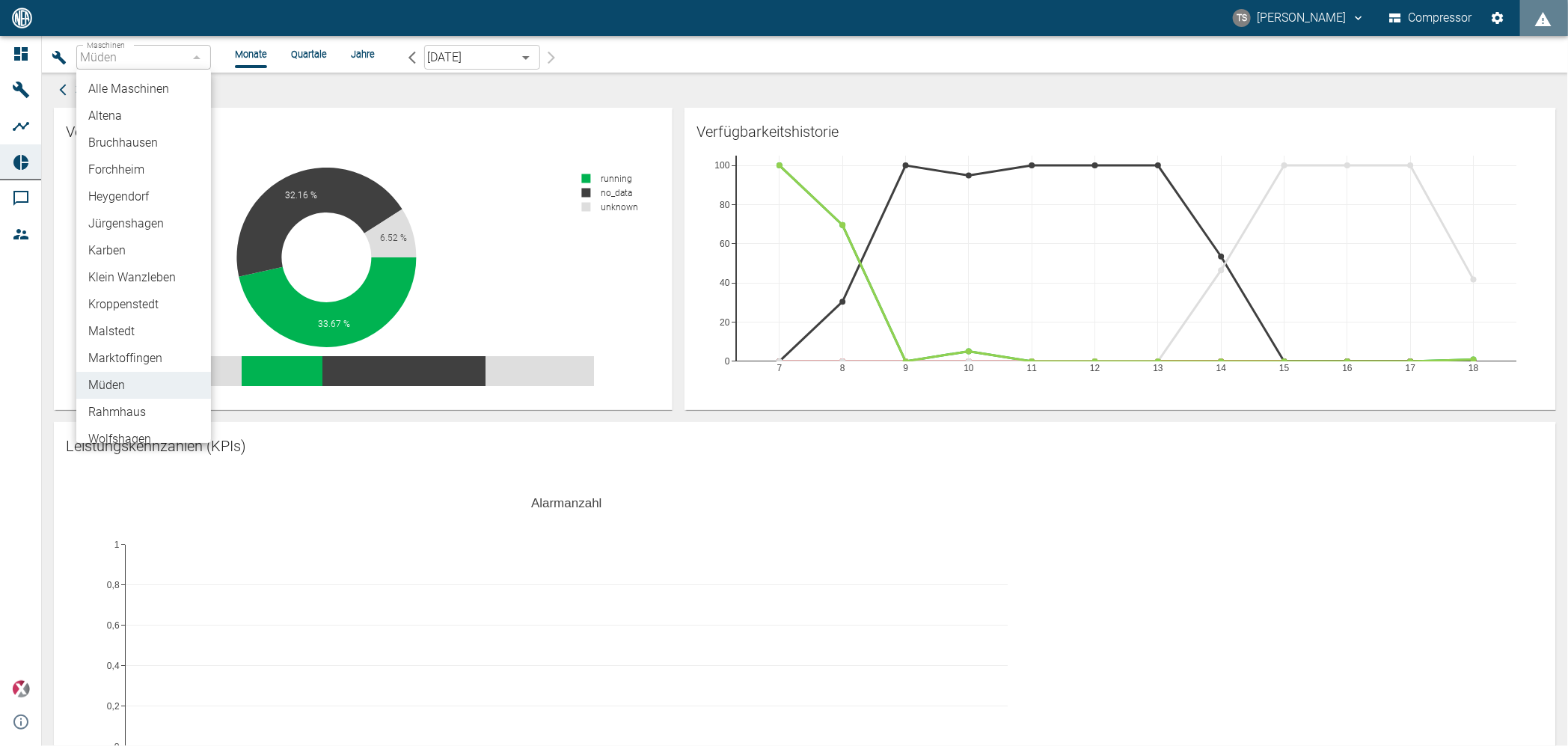
click at [129, 144] on li "Bruchhausen" at bounding box center [144, 143] width 135 height 27
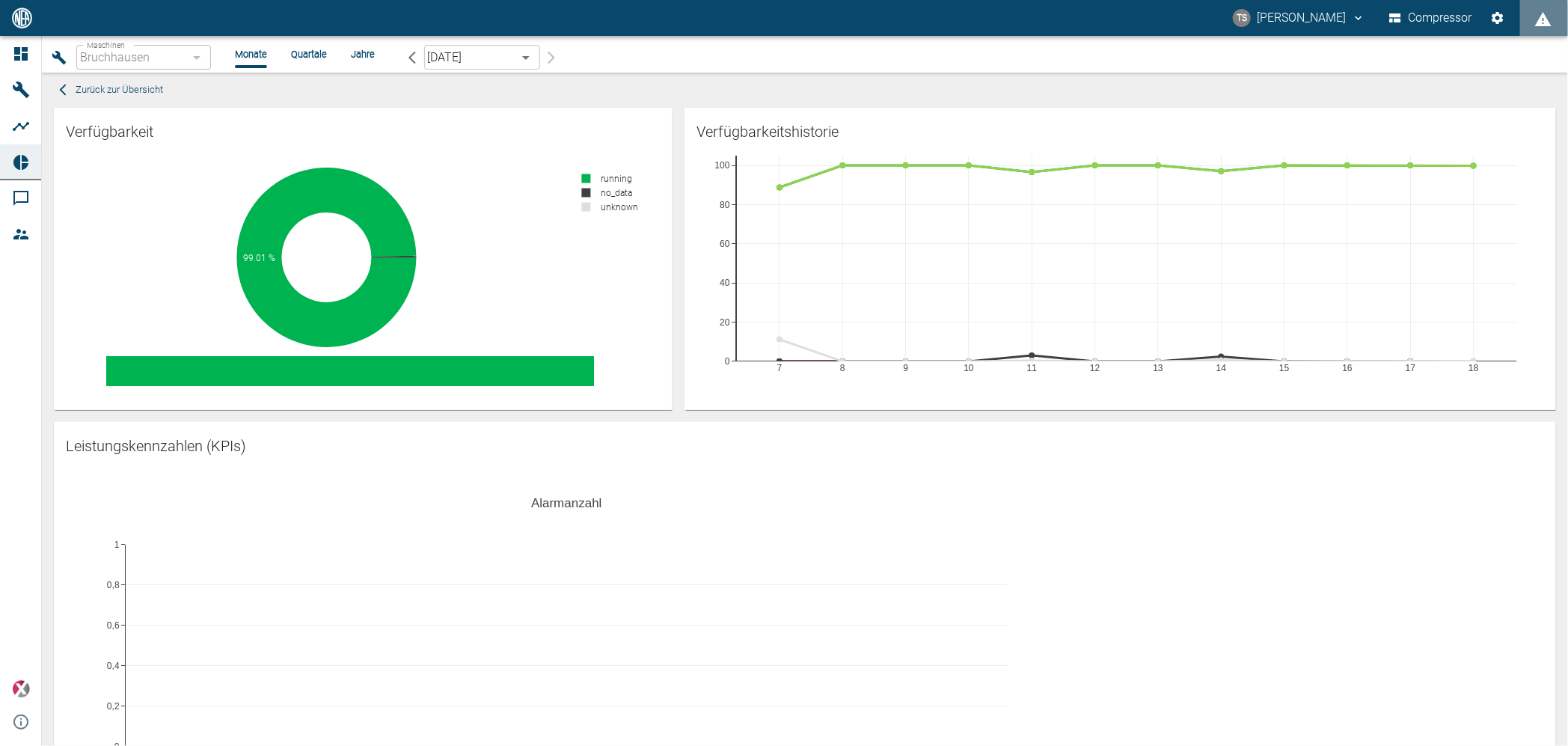
click at [58, 57] on icon "button" at bounding box center [59, 57] width 14 height 14
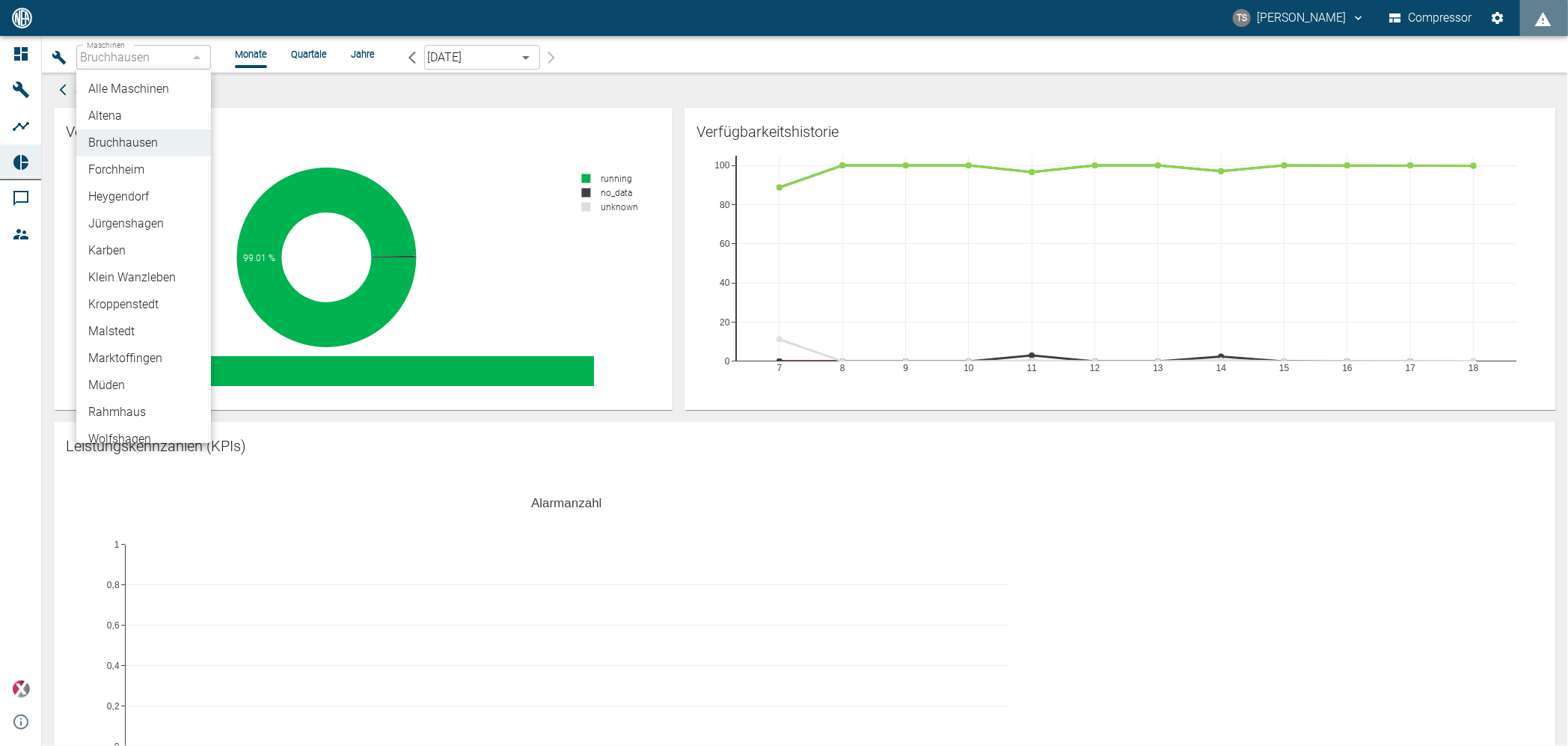
click at [125, 390] on li "Müden" at bounding box center [144, 386] width 135 height 27
type input "bf8c477b-1ba4-4cd0-b87e-471543248d49"
